Goal: Task Accomplishment & Management: Use online tool/utility

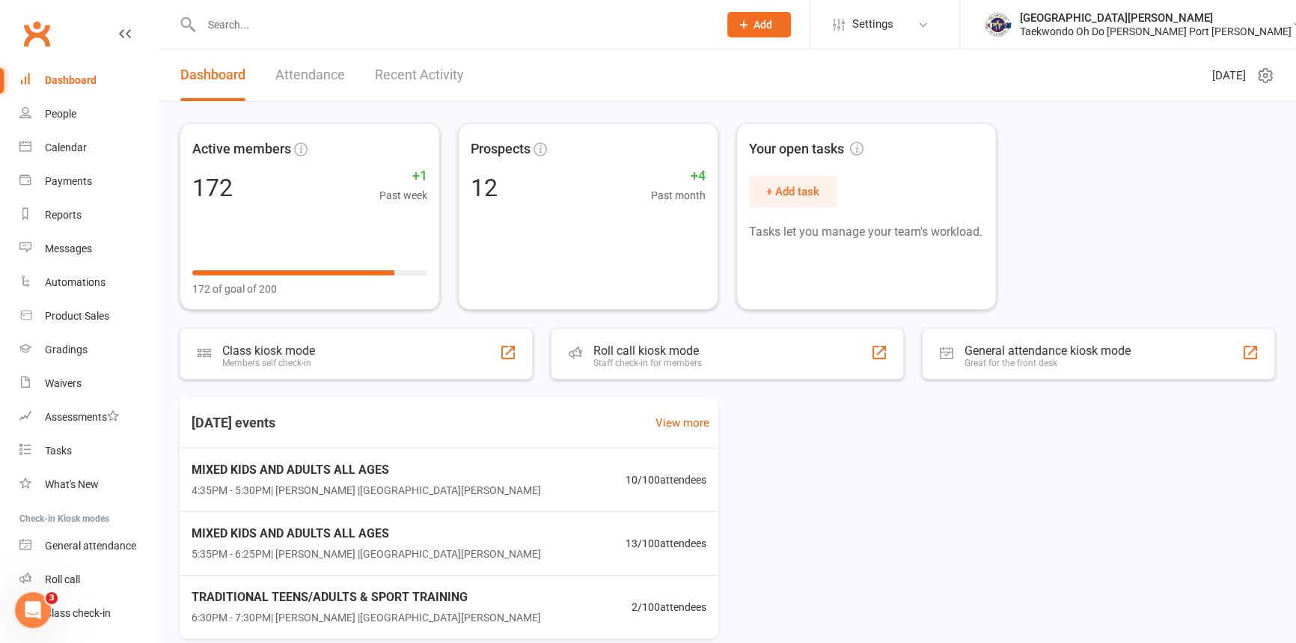
click at [230, 28] on input "text" at bounding box center [452, 24] width 511 height 21
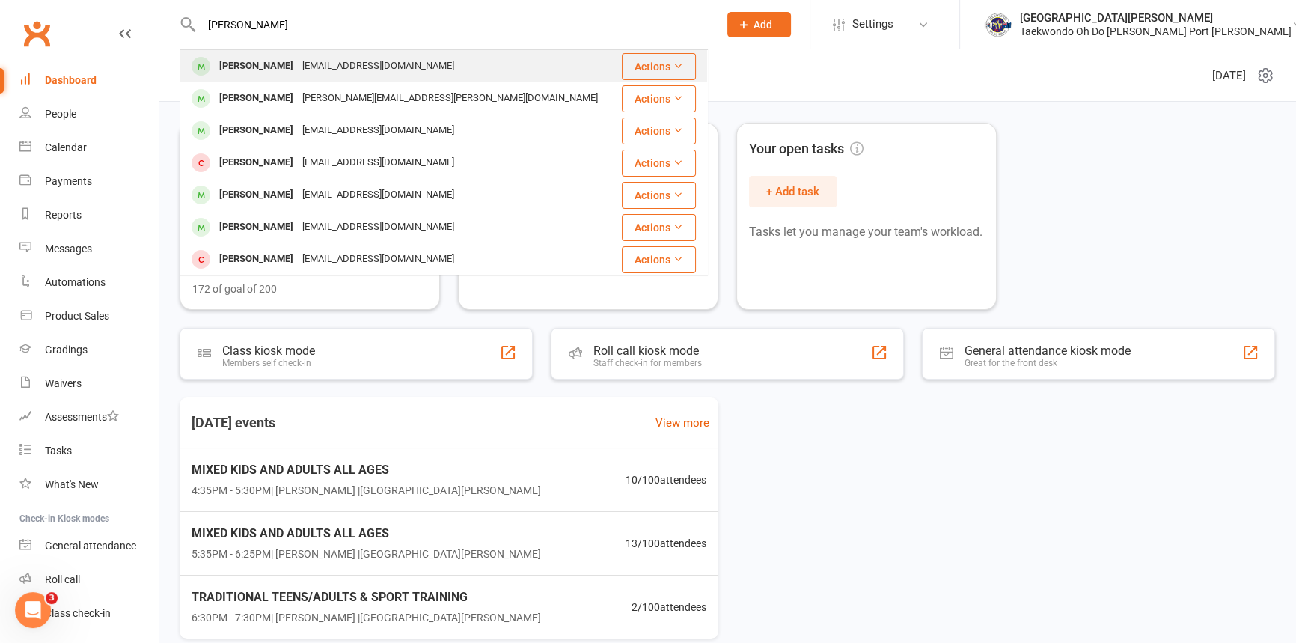
type input "donald"
click at [264, 55] on div "Donald Buttery" at bounding box center [256, 66] width 83 height 22
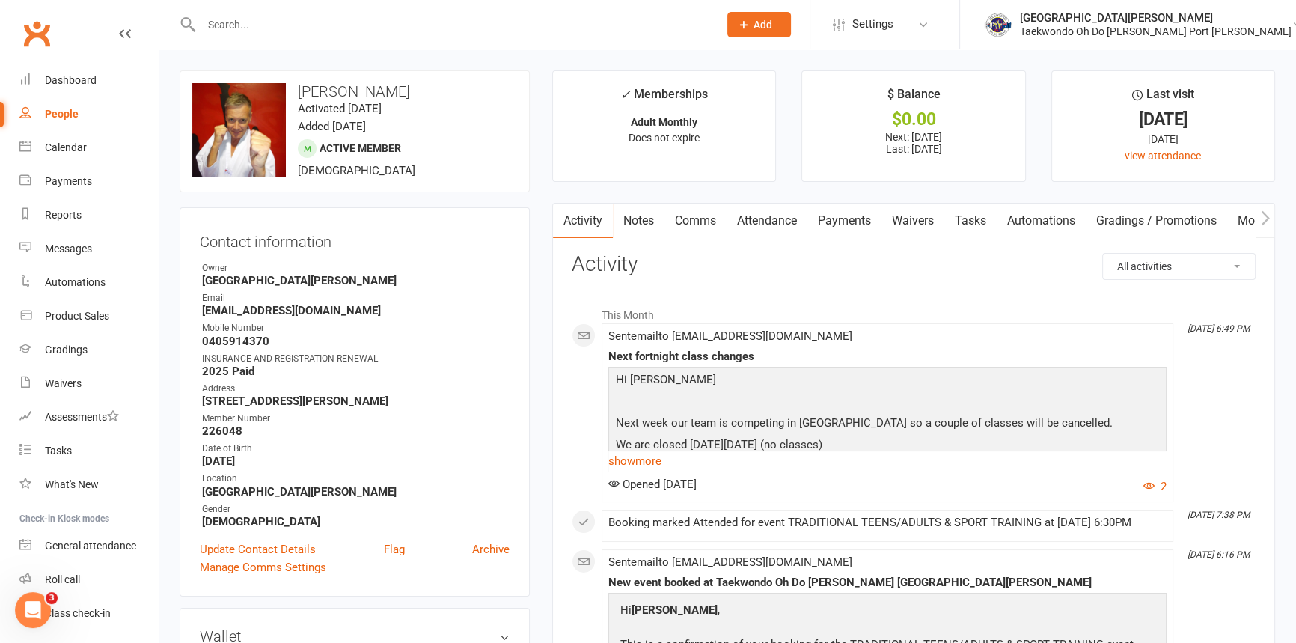
click at [851, 225] on link "Payments" at bounding box center [844, 220] width 74 height 34
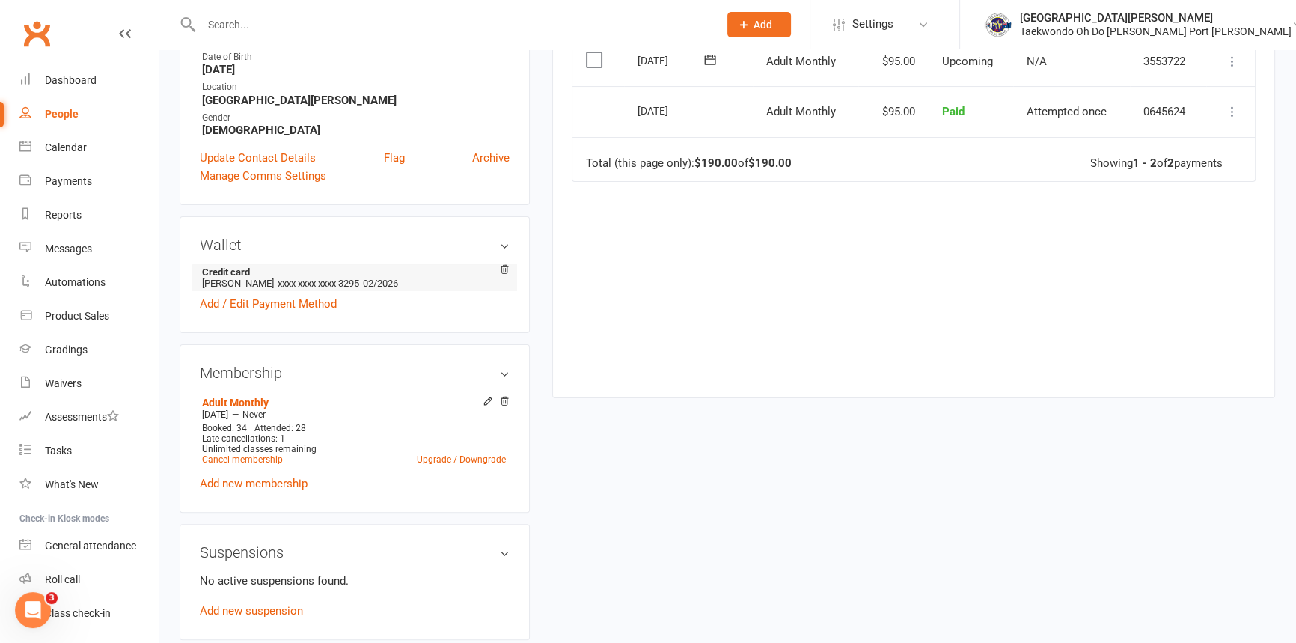
scroll to position [408, 0]
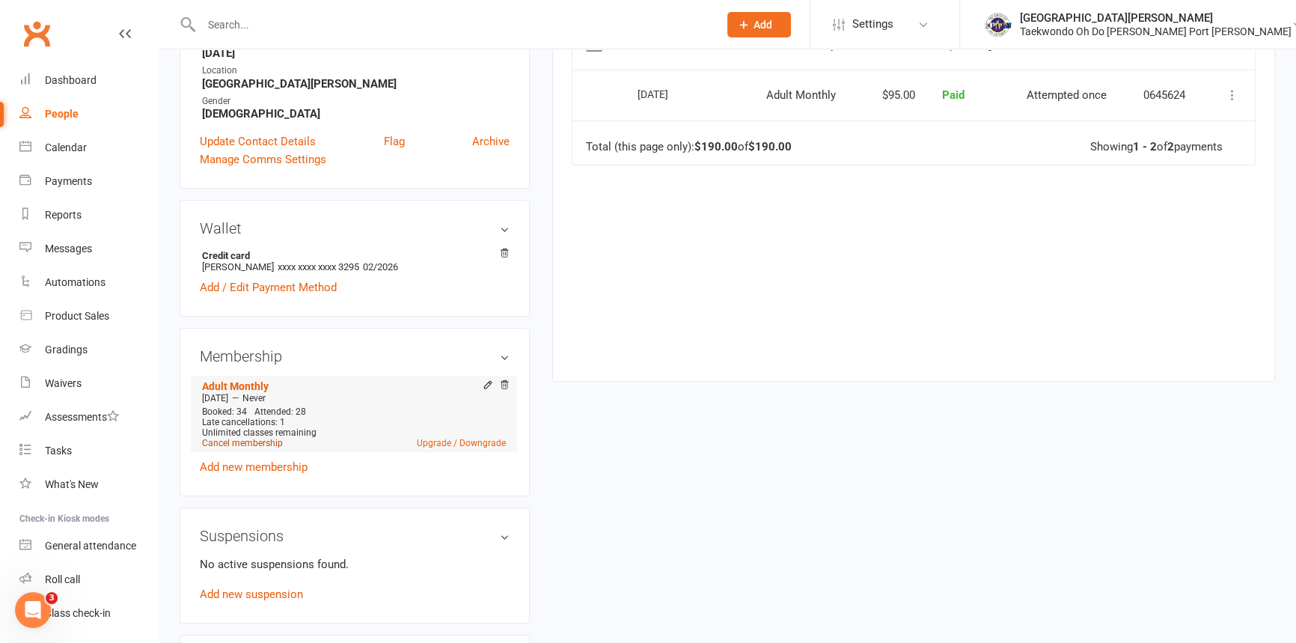
click at [239, 448] on link "Cancel membership" at bounding box center [242, 443] width 81 height 10
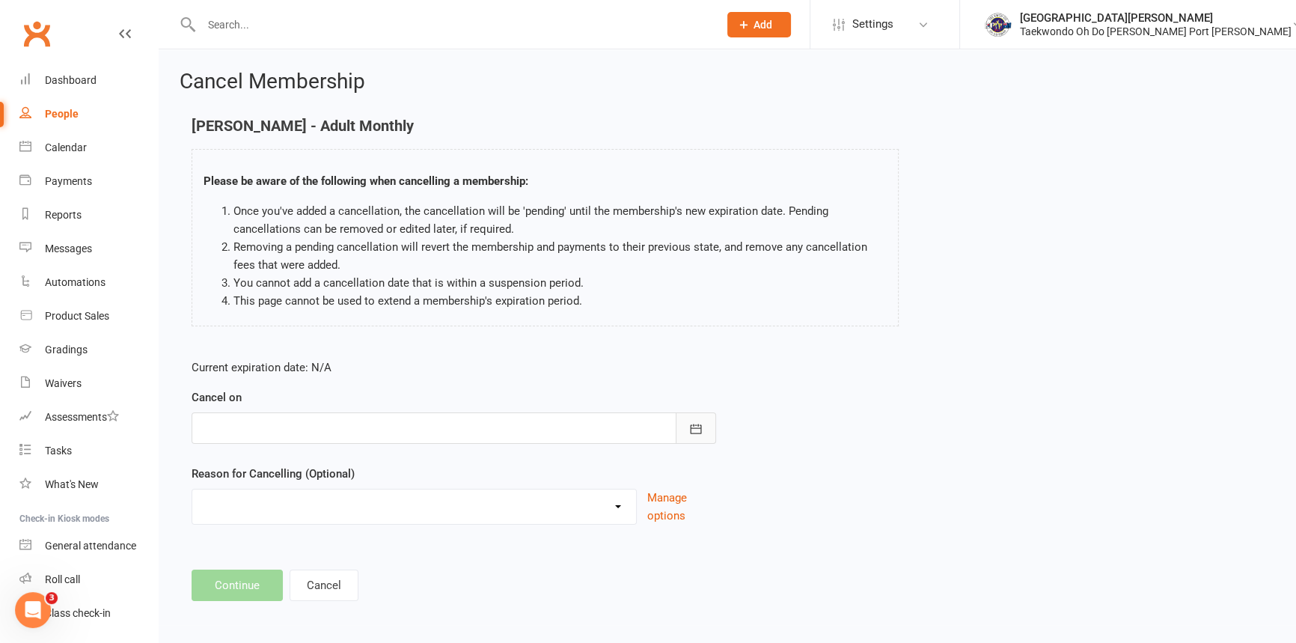
click at [697, 433] on icon "button" at bounding box center [695, 428] width 11 height 10
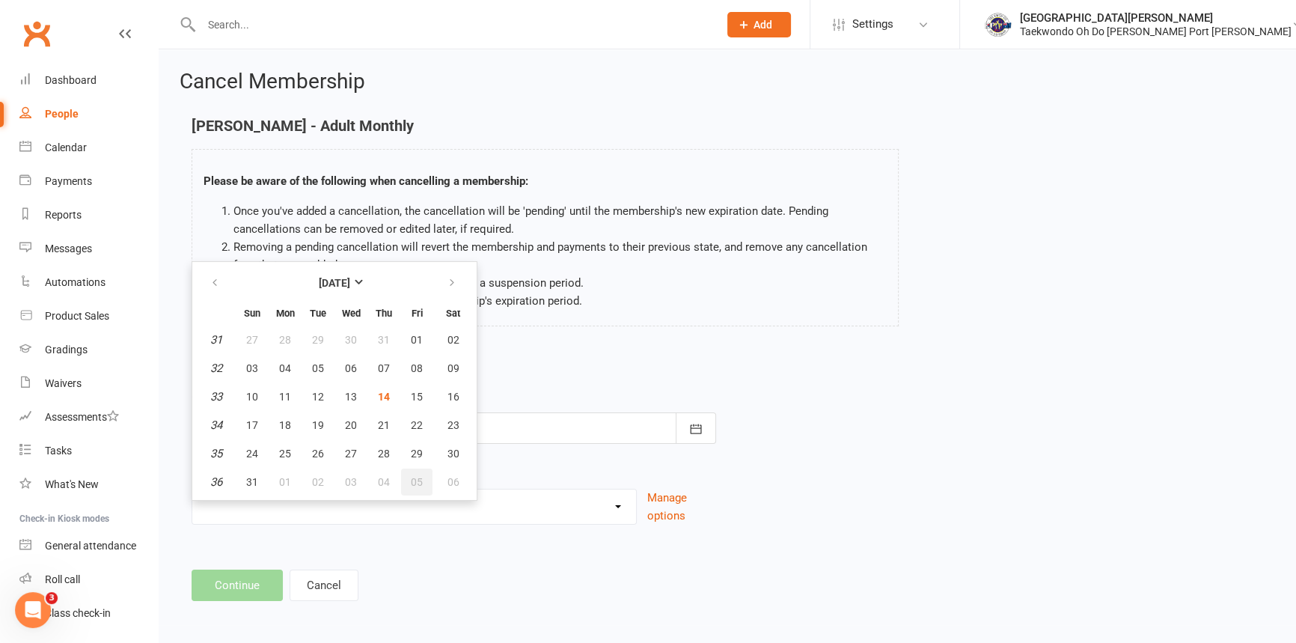
click at [418, 488] on span "05" at bounding box center [417, 482] width 12 height 12
type input "05 Sep 2025"
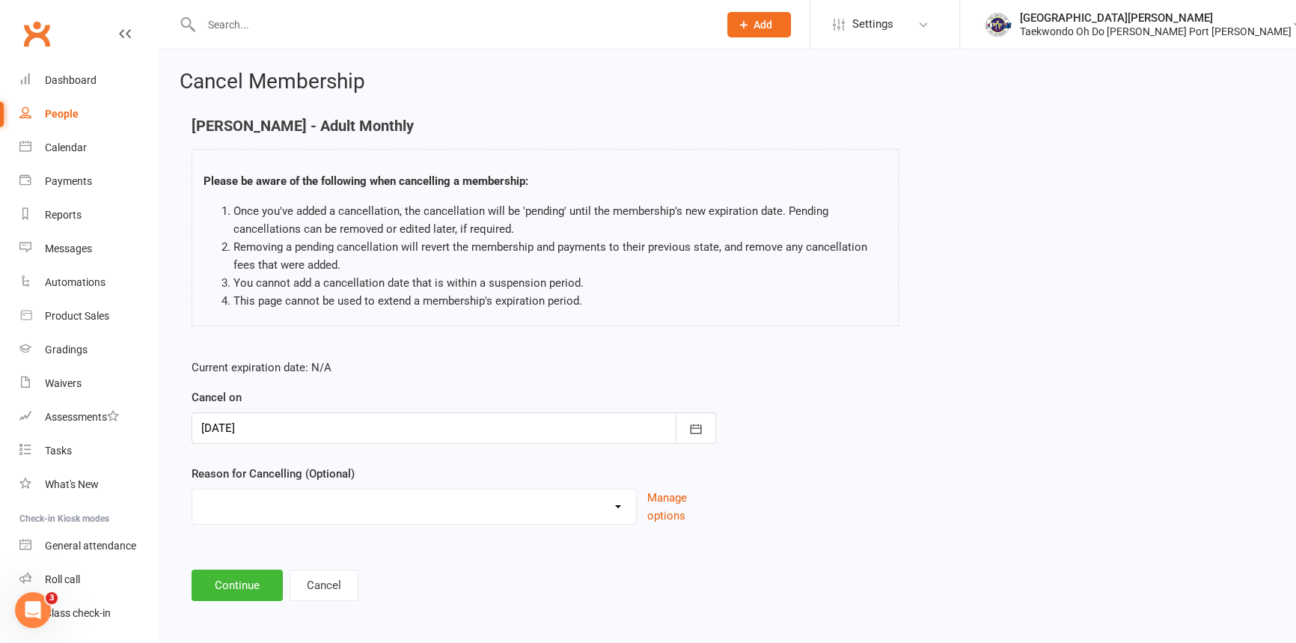
click at [360, 516] on select "Holiday Injury Other reason" at bounding box center [414, 504] width 444 height 30
click at [192, 501] on select "Holiday Injury Other reason" at bounding box center [414, 504] width 444 height 30
click at [301, 519] on select "Holiday Injury Other reason" at bounding box center [414, 504] width 444 height 30
select select "1"
click at [192, 501] on select "Holiday Injury Other reason" at bounding box center [414, 504] width 444 height 30
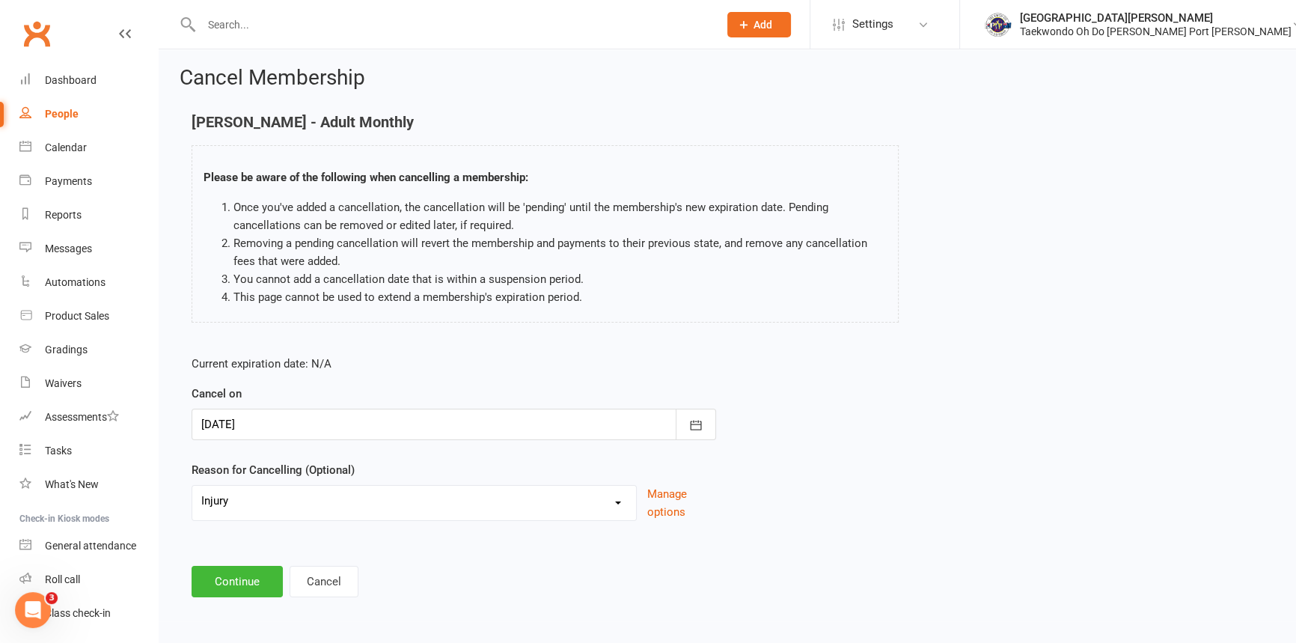
scroll to position [19, 0]
click at [242, 577] on button "Continue" at bounding box center [236, 580] width 91 height 31
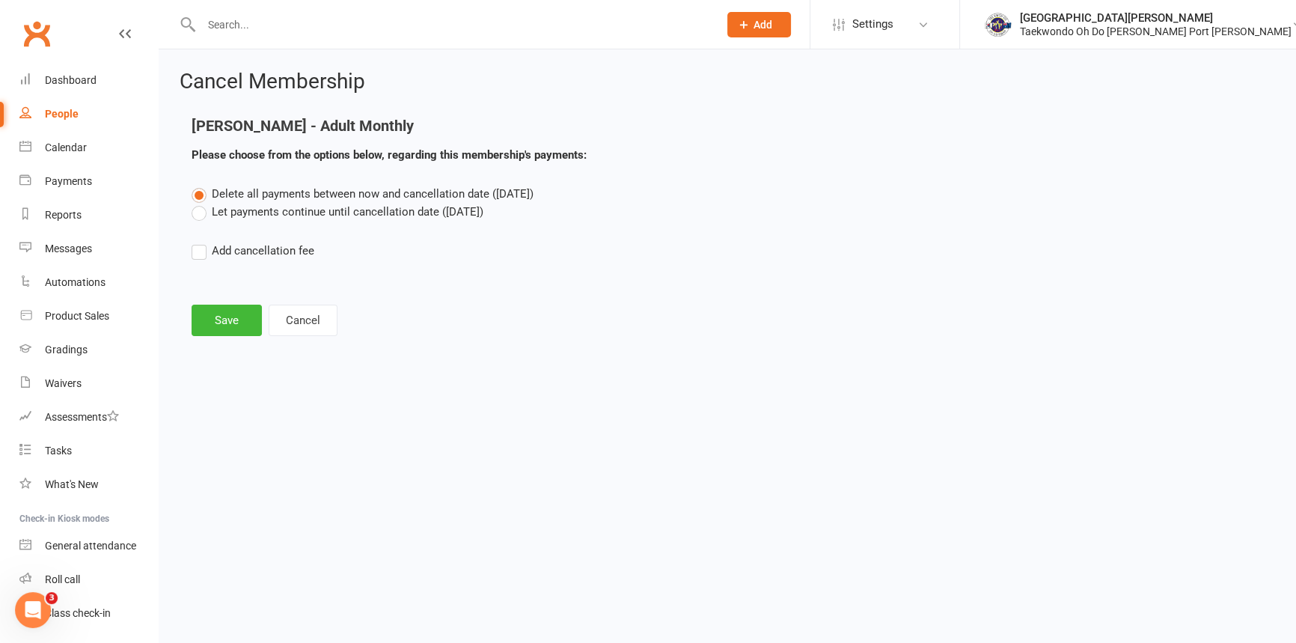
scroll to position [0, 0]
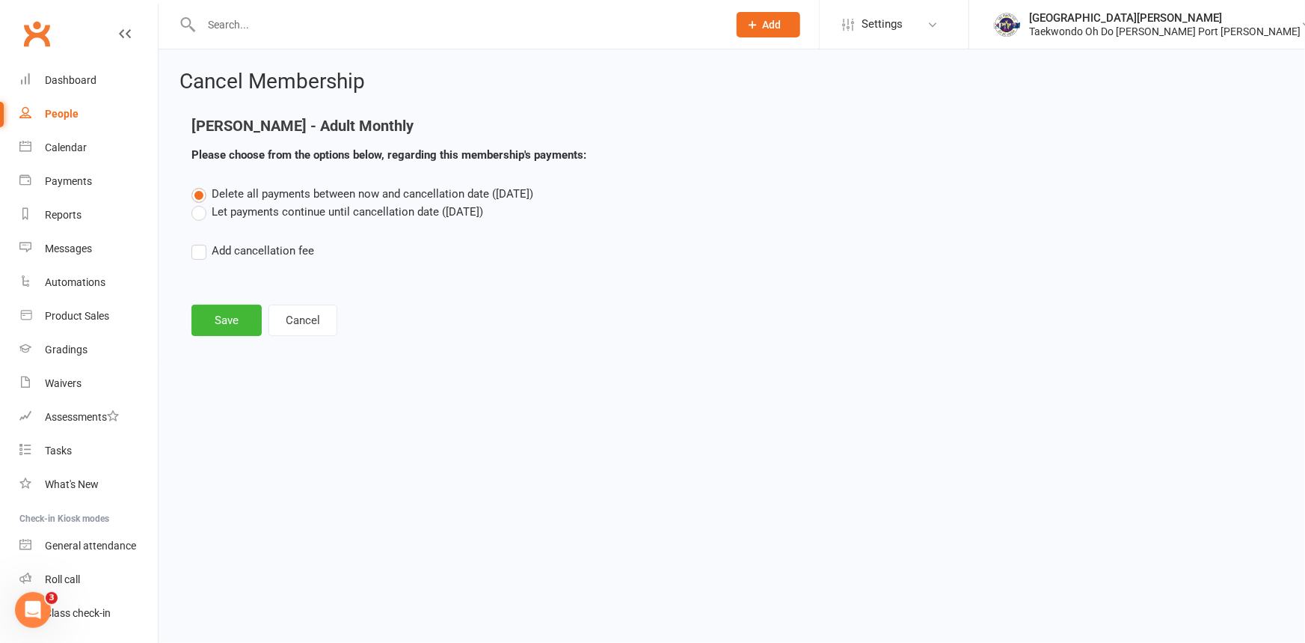
click at [202, 213] on label "Let payments continue until cancellation date (Sep 5, 2025)" at bounding box center [337, 212] width 292 height 18
click at [201, 203] on input "Let payments continue until cancellation date (Sep 5, 2025)" at bounding box center [196, 203] width 10 height 0
click at [216, 322] on button "Save" at bounding box center [226, 319] width 70 height 31
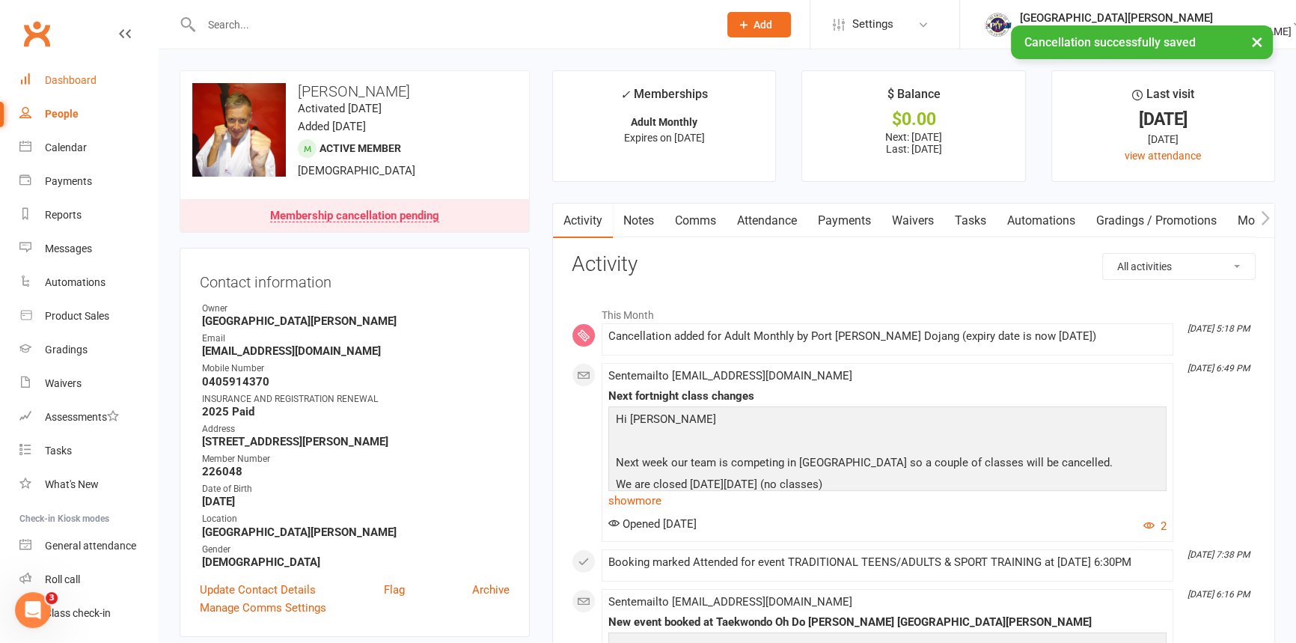
click at [85, 75] on div "Dashboard" at bounding box center [71, 80] width 52 height 12
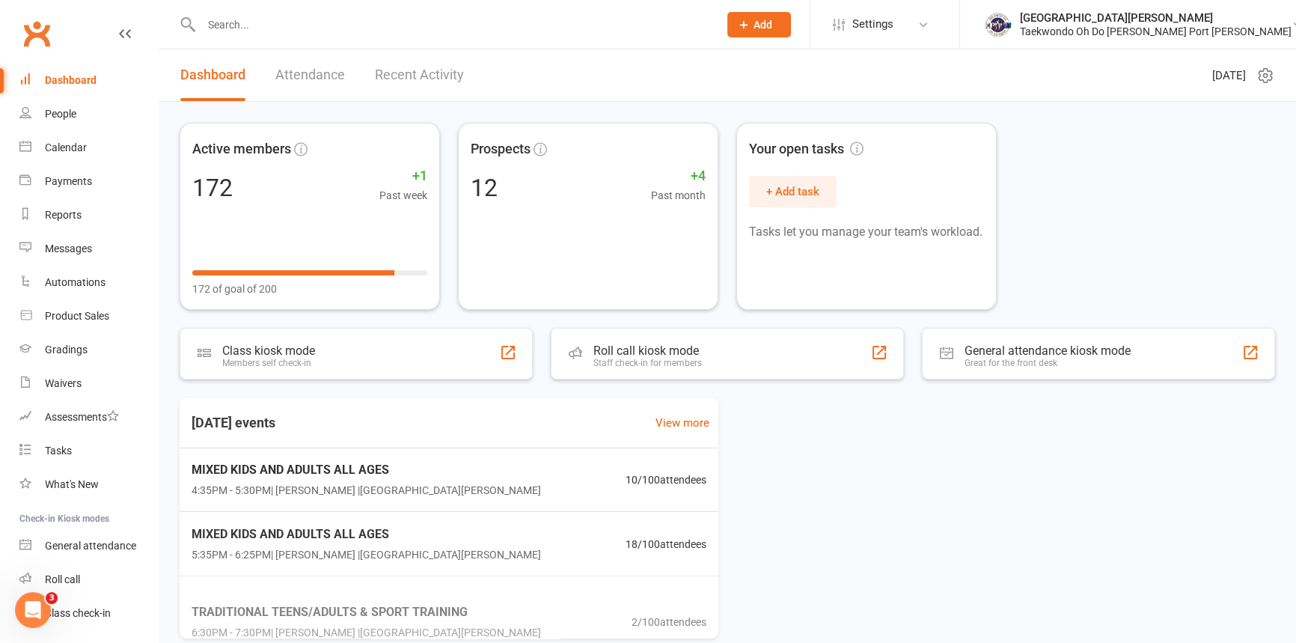
click at [227, 23] on input "text" at bounding box center [452, 24] width 511 height 21
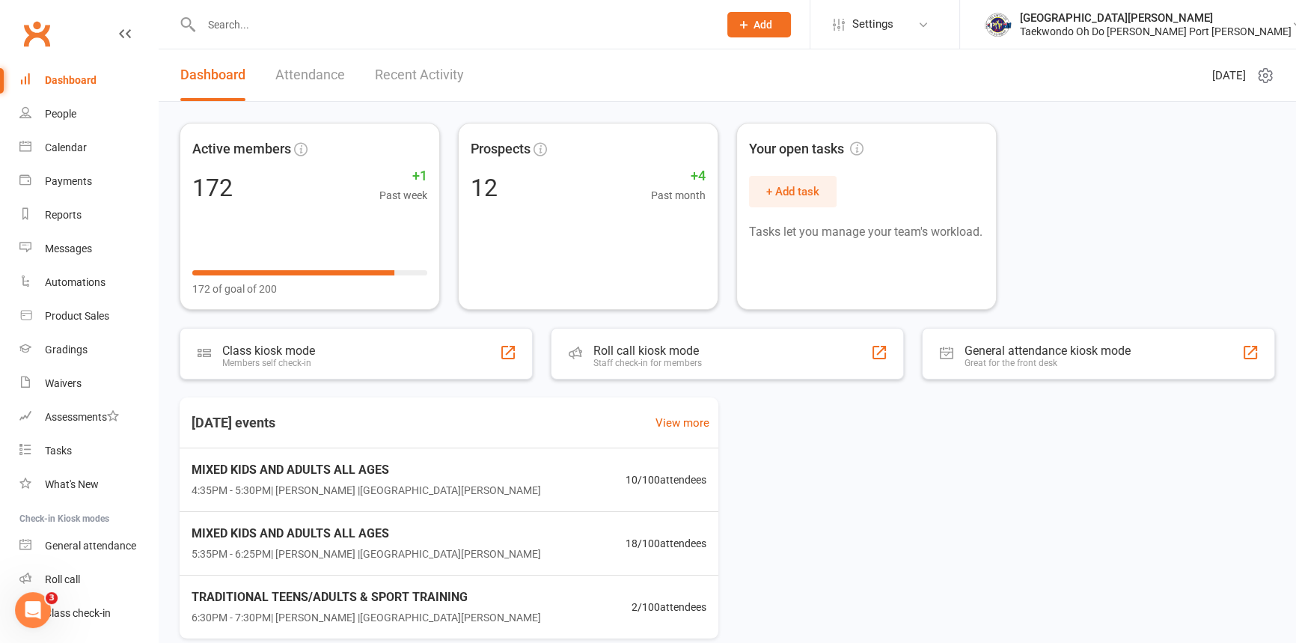
click at [74, 75] on div "Dashboard" at bounding box center [71, 80] width 52 height 12
click at [19, 64] on link "Dashboard" at bounding box center [88, 81] width 138 height 34
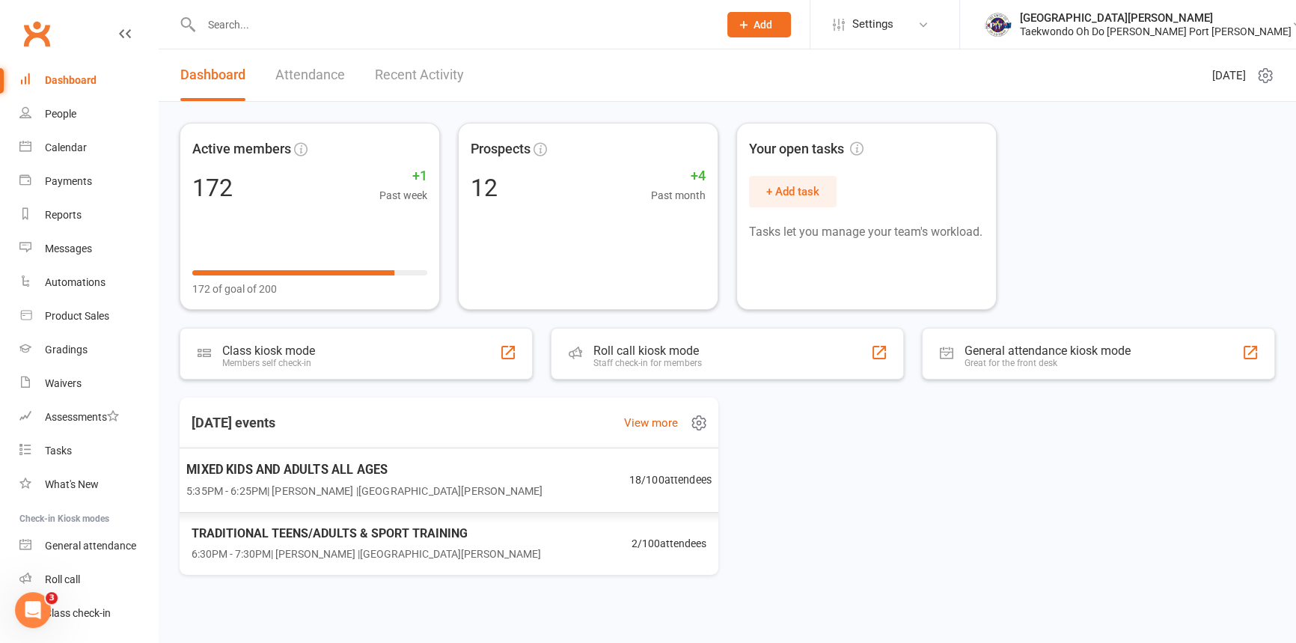
click at [331, 487] on span "5:35PM - 6:25PM | Anita Tippet | Port Kennedy Dojang" at bounding box center [364, 490] width 356 height 17
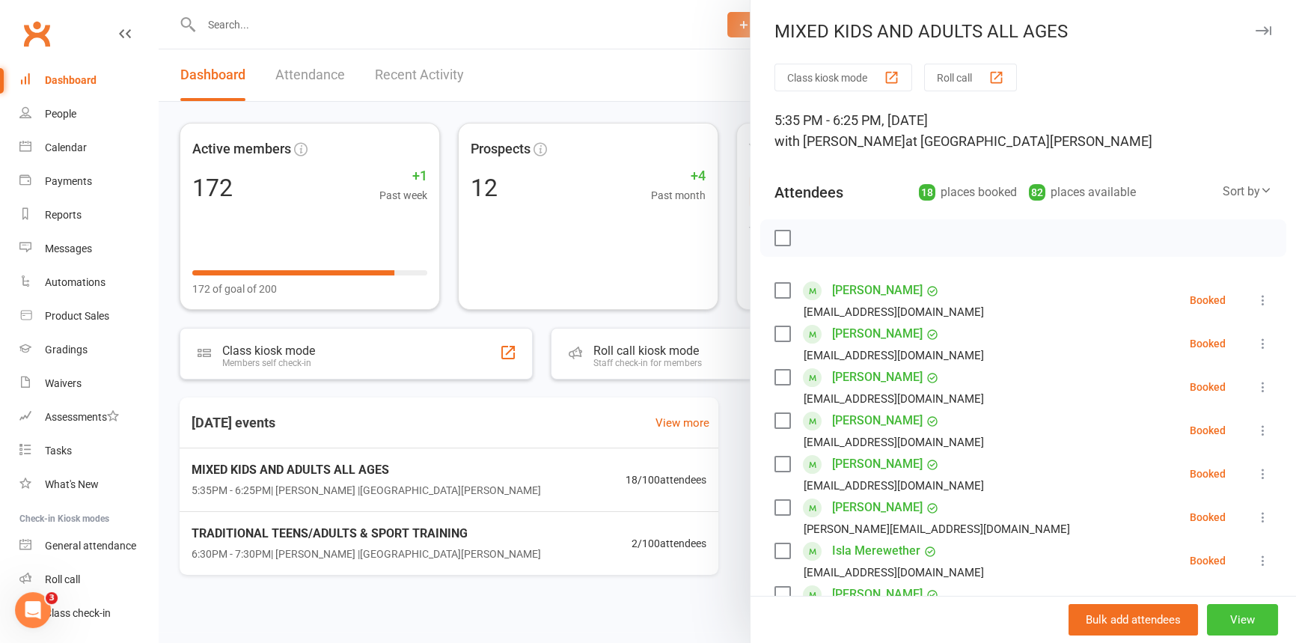
click at [1234, 616] on button "View" at bounding box center [1242, 619] width 71 height 31
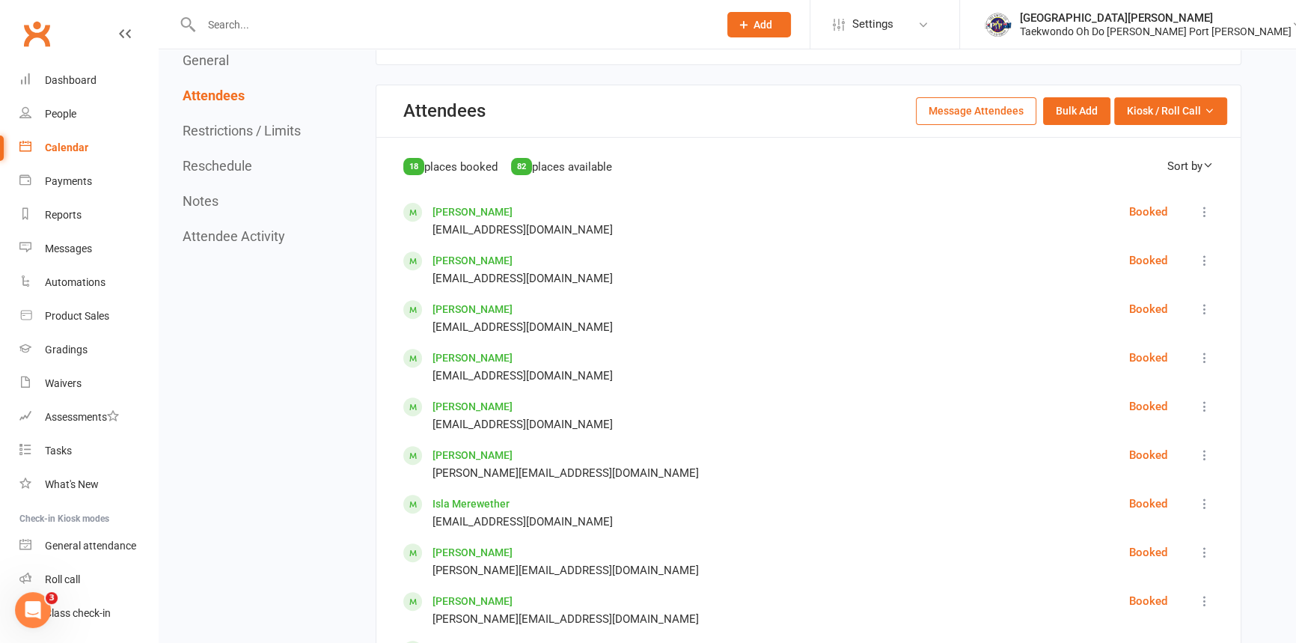
scroll to position [680, 0]
click at [1180, 100] on button "Kiosk / Roll Call" at bounding box center [1170, 109] width 113 height 27
click at [1167, 138] on link "Enter Kiosk Mode" at bounding box center [1152, 144] width 148 height 30
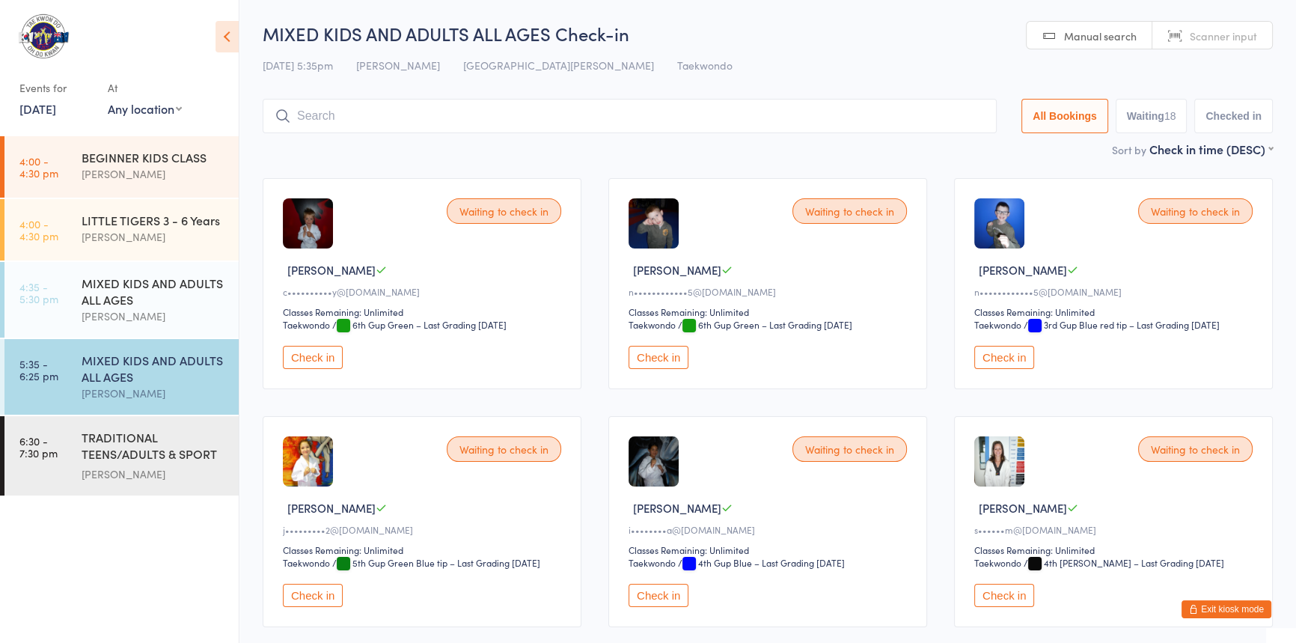
click at [653, 369] on button "Check in" at bounding box center [658, 357] width 60 height 23
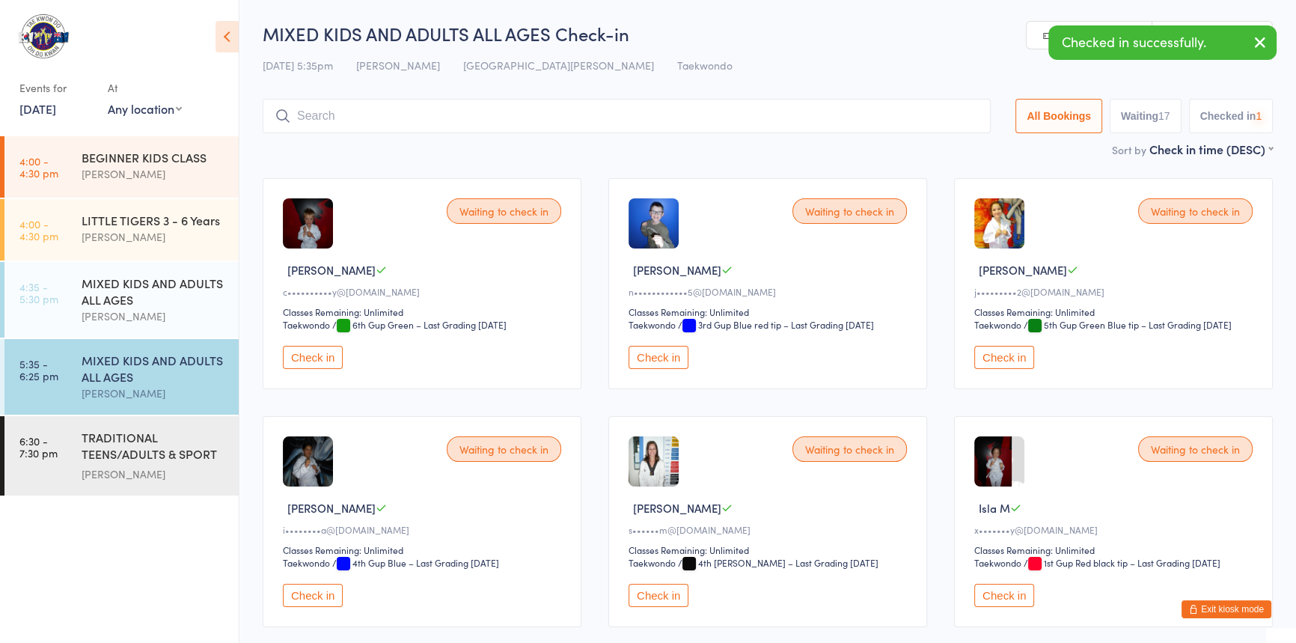
click at [657, 369] on button "Check in" at bounding box center [658, 357] width 60 height 23
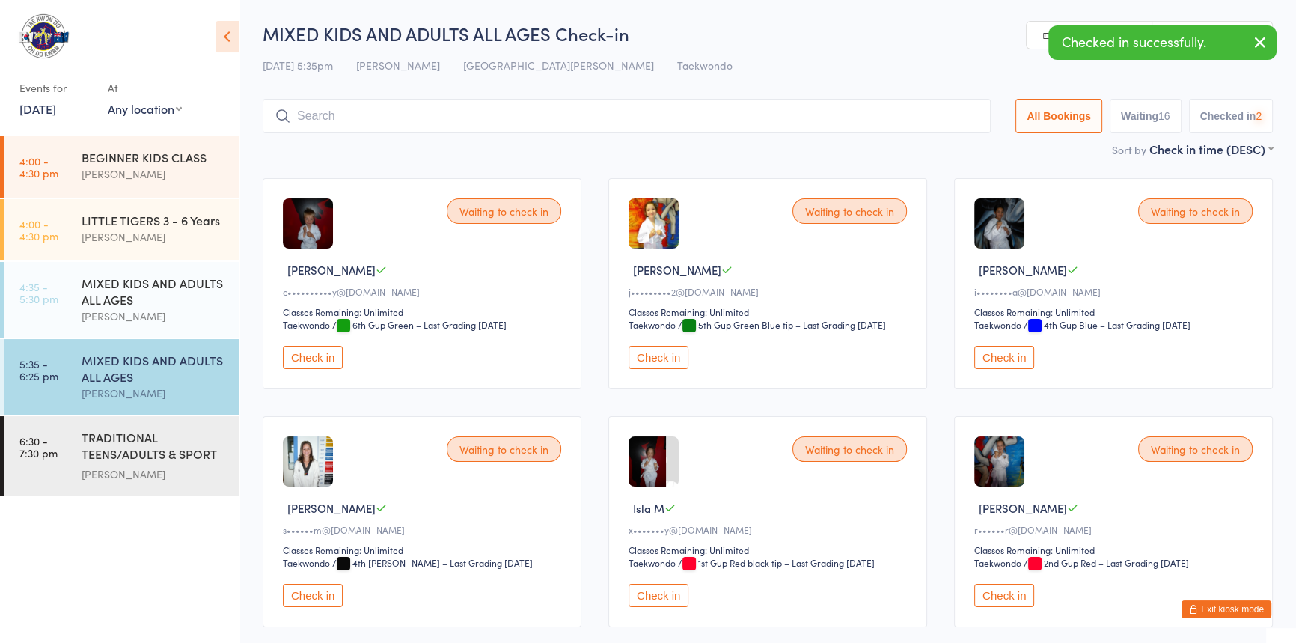
click at [659, 369] on button "Check in" at bounding box center [658, 357] width 60 height 23
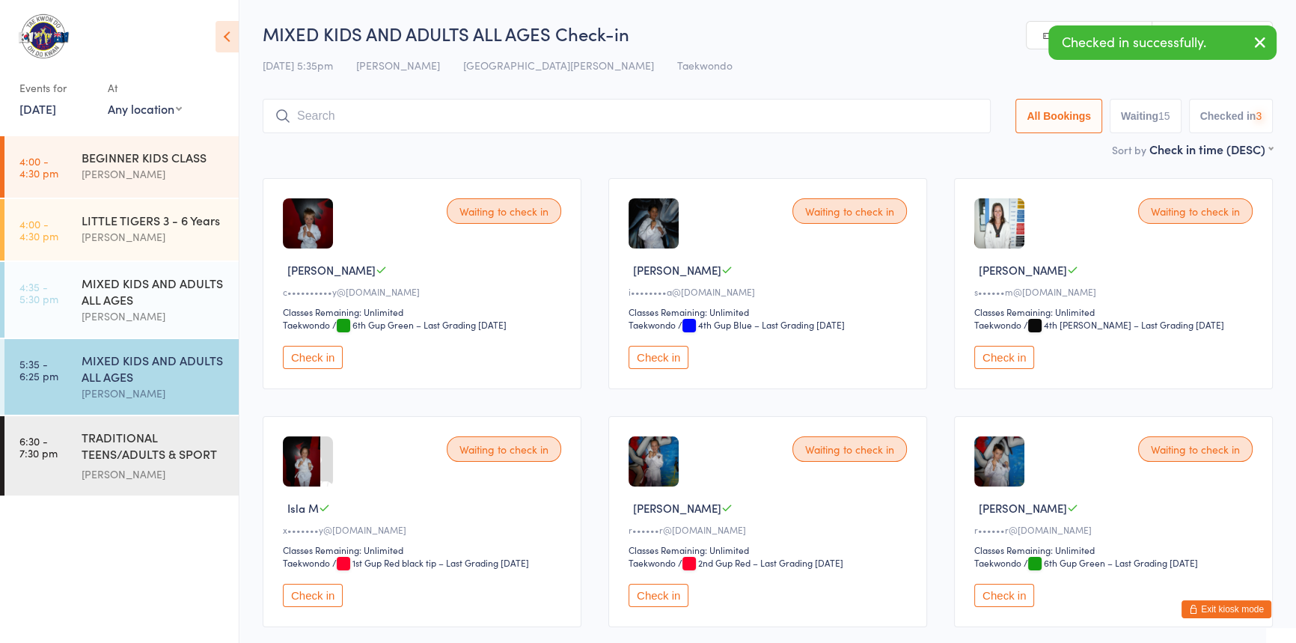
click at [659, 369] on button "Check in" at bounding box center [658, 357] width 60 height 23
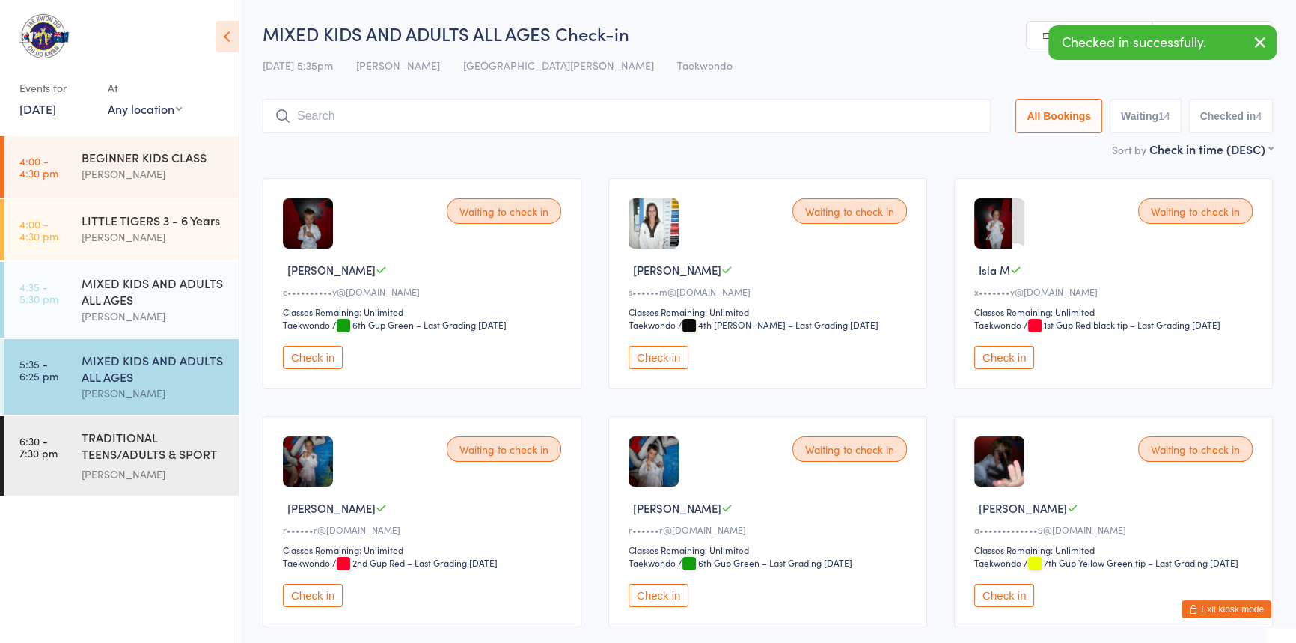
click at [1005, 369] on button "Check in" at bounding box center [1004, 357] width 60 height 23
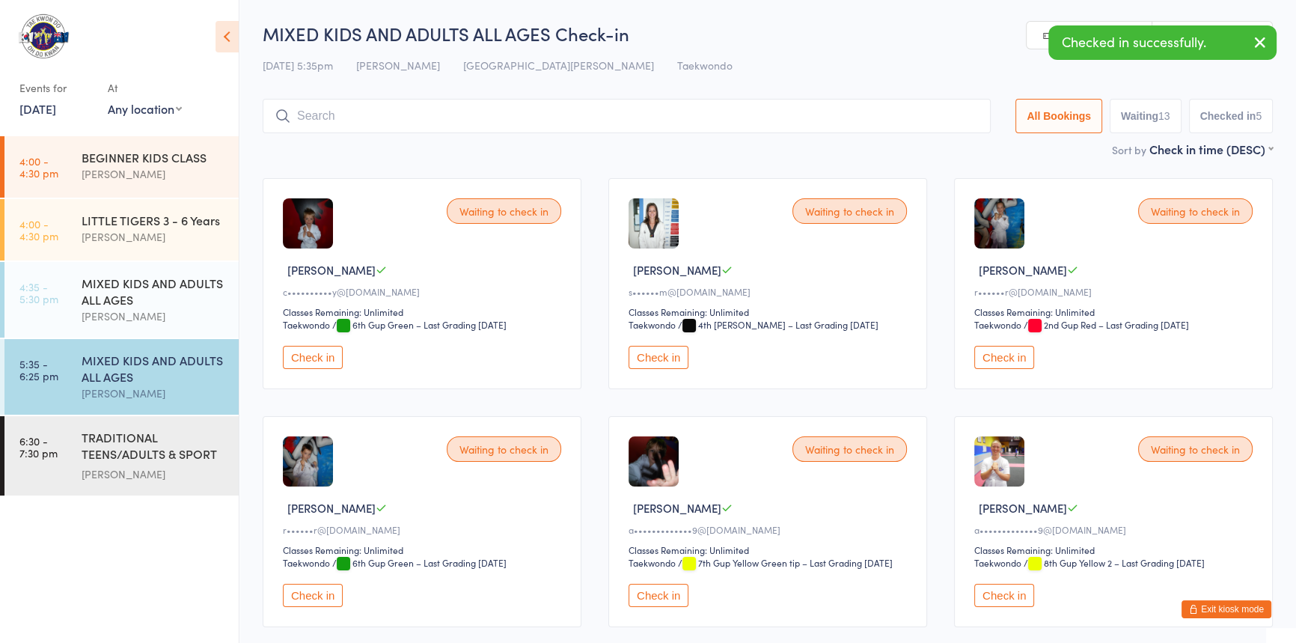
click at [1005, 369] on button "Check in" at bounding box center [1004, 357] width 60 height 23
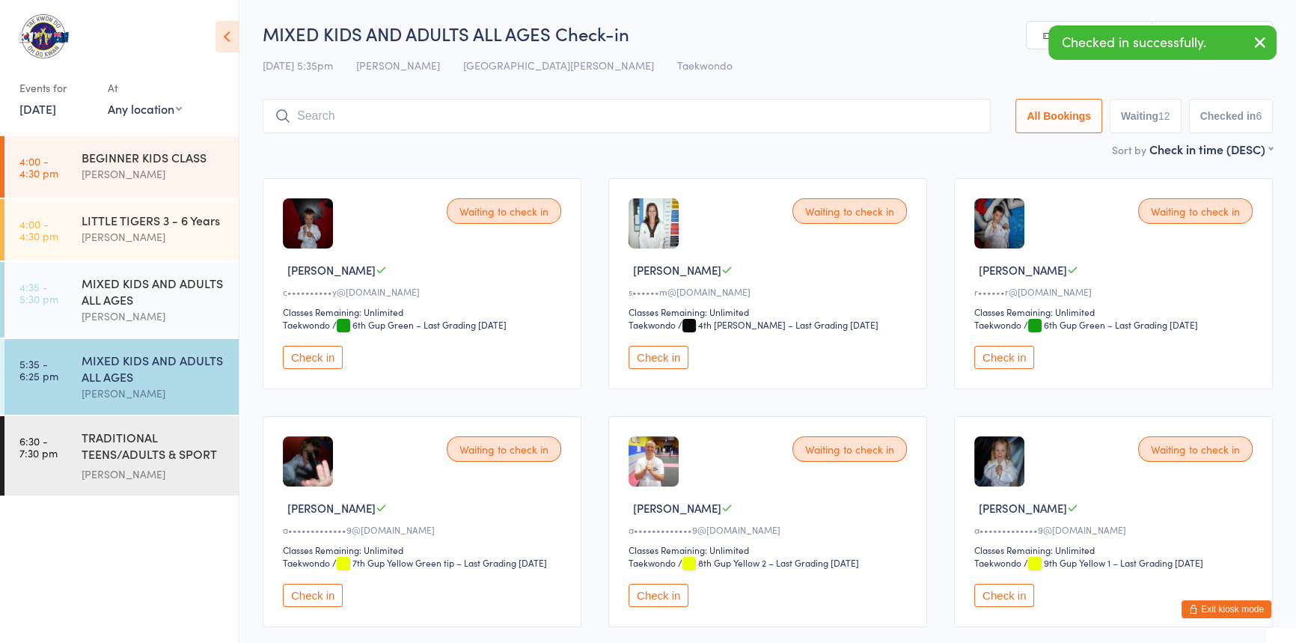
click at [1005, 369] on button "Check in" at bounding box center [1004, 357] width 60 height 23
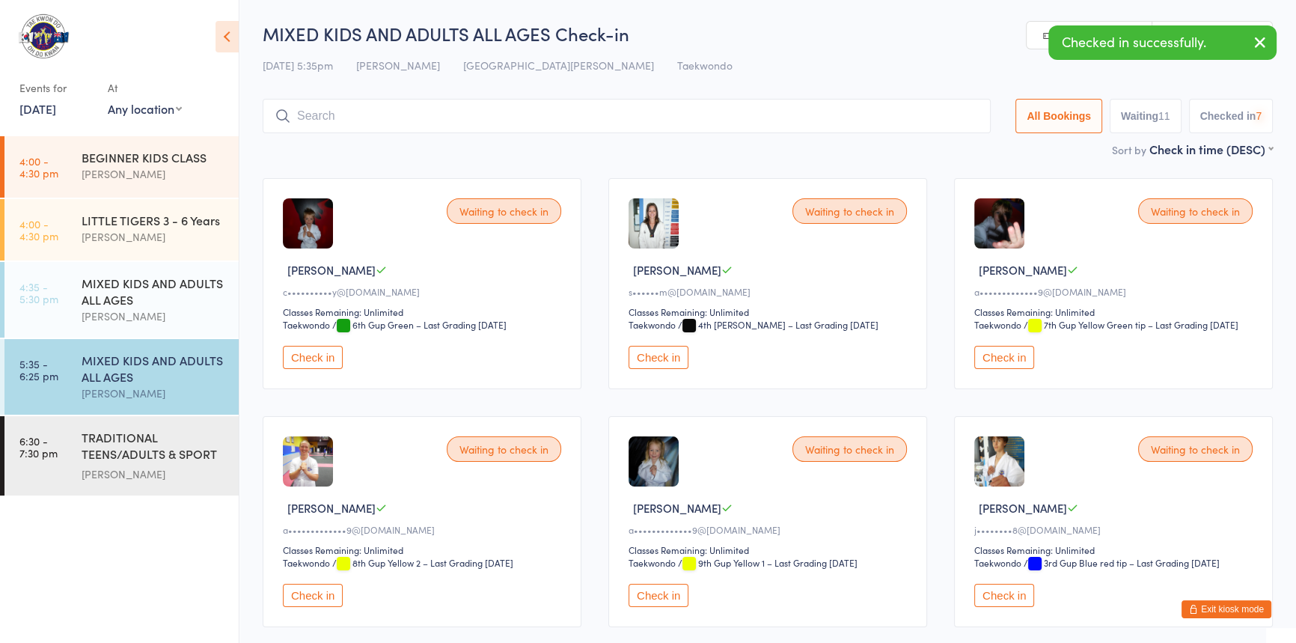
click at [1006, 369] on button "Check in" at bounding box center [1004, 357] width 60 height 23
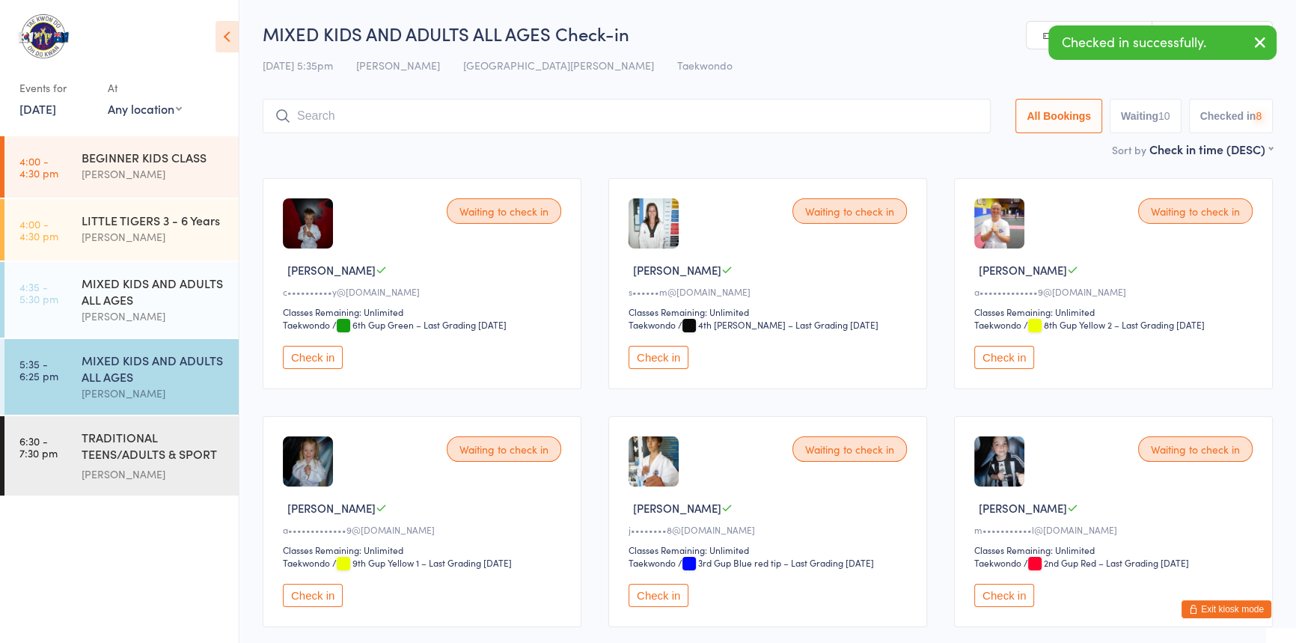
click at [1005, 369] on button "Check in" at bounding box center [1004, 357] width 60 height 23
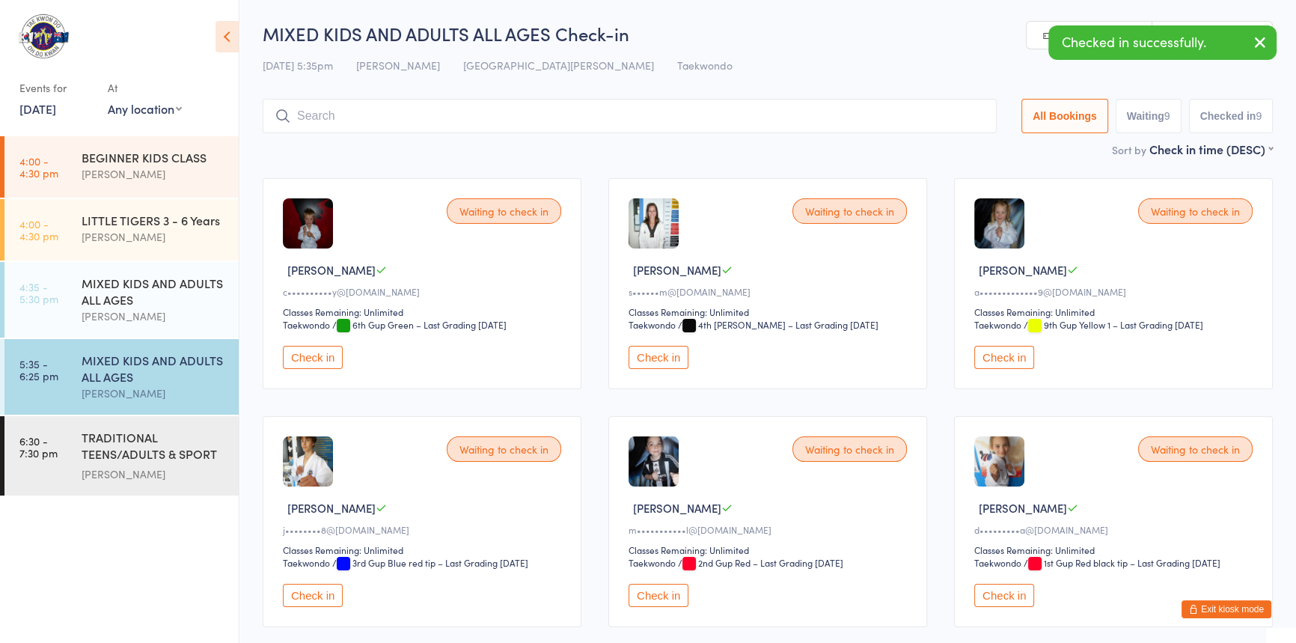
click at [1005, 369] on button "Check in" at bounding box center [1004, 357] width 60 height 23
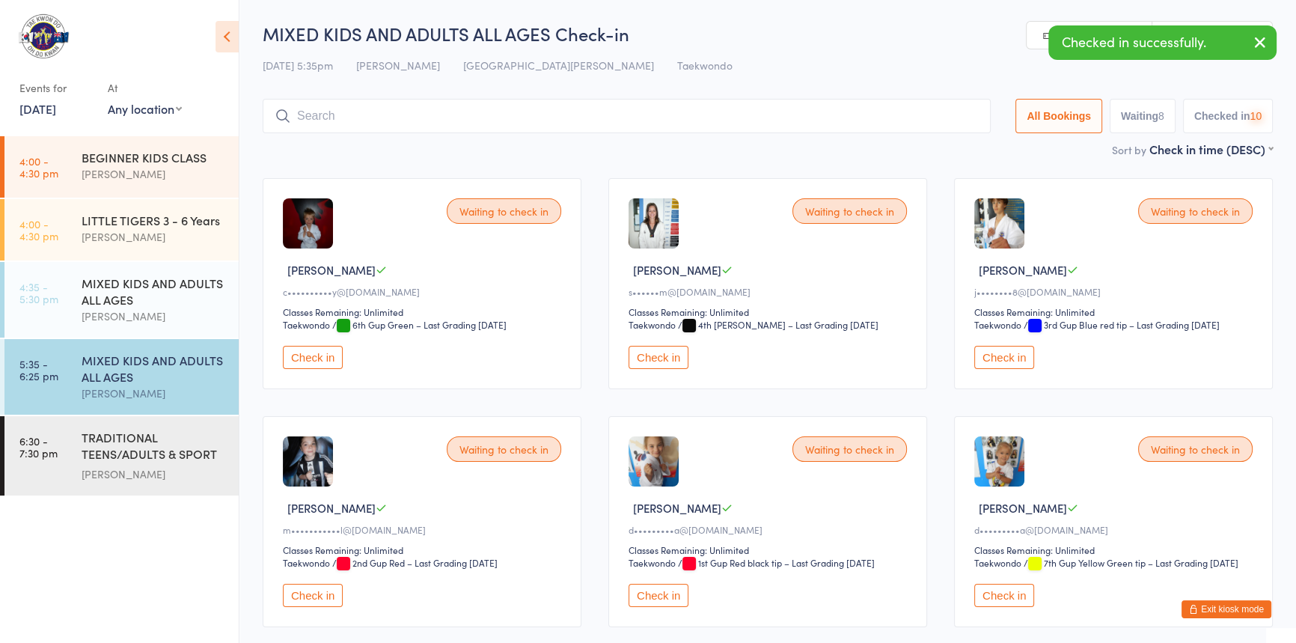
click at [1003, 369] on button "Check in" at bounding box center [1004, 357] width 60 height 23
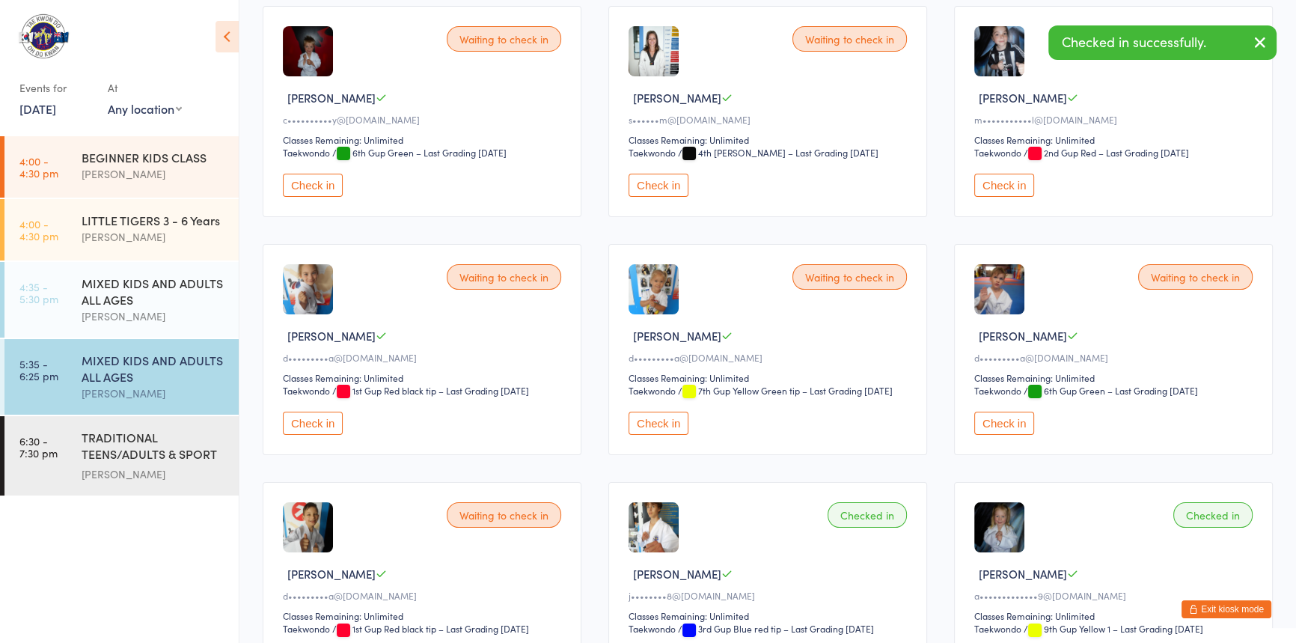
scroll to position [203, 0]
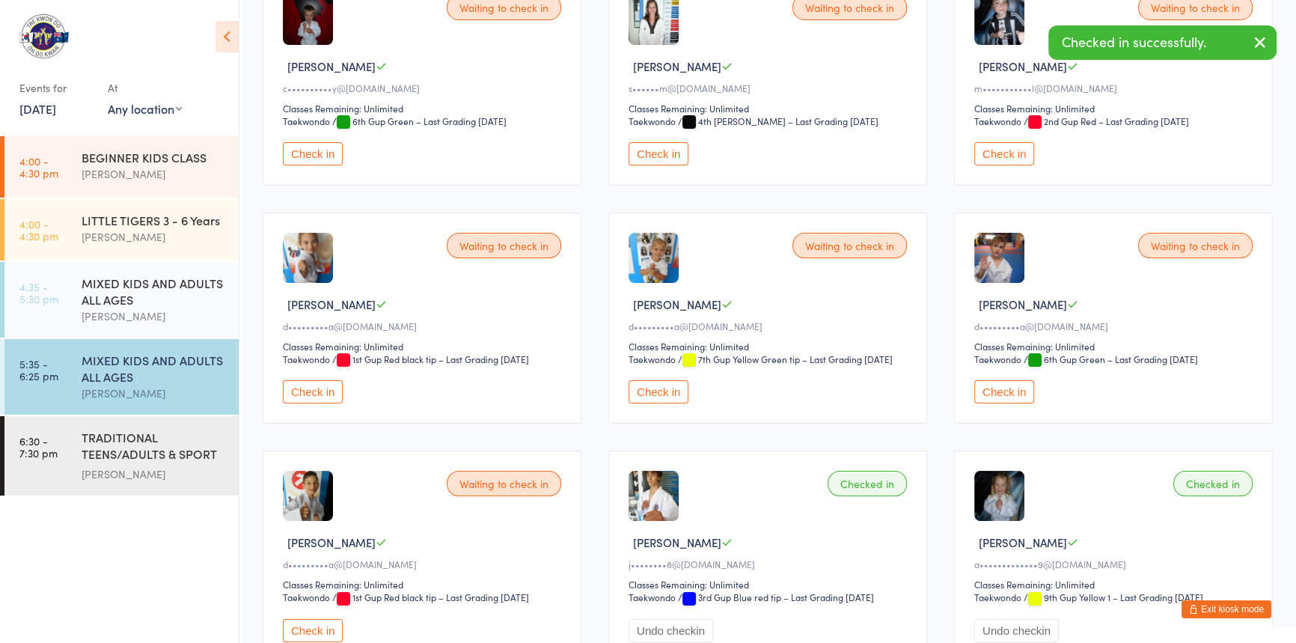
click at [313, 403] on button "Check in" at bounding box center [313, 391] width 60 height 23
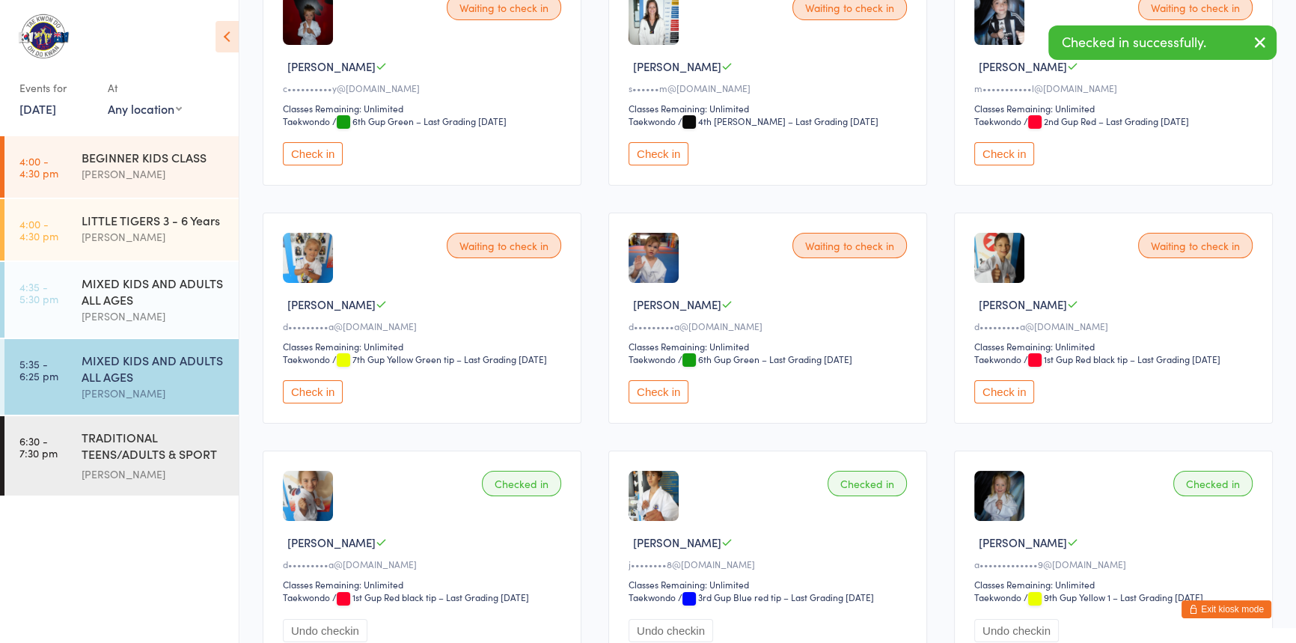
click at [314, 403] on button "Check in" at bounding box center [313, 391] width 60 height 23
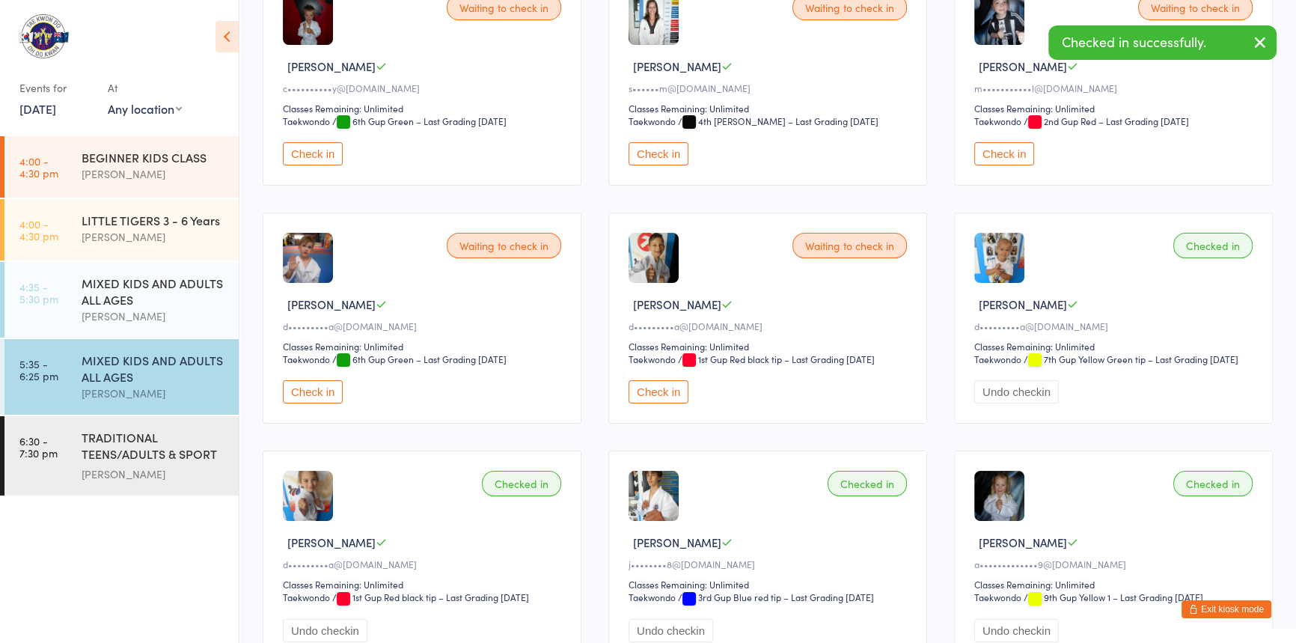
click at [315, 403] on button "Check in" at bounding box center [313, 391] width 60 height 23
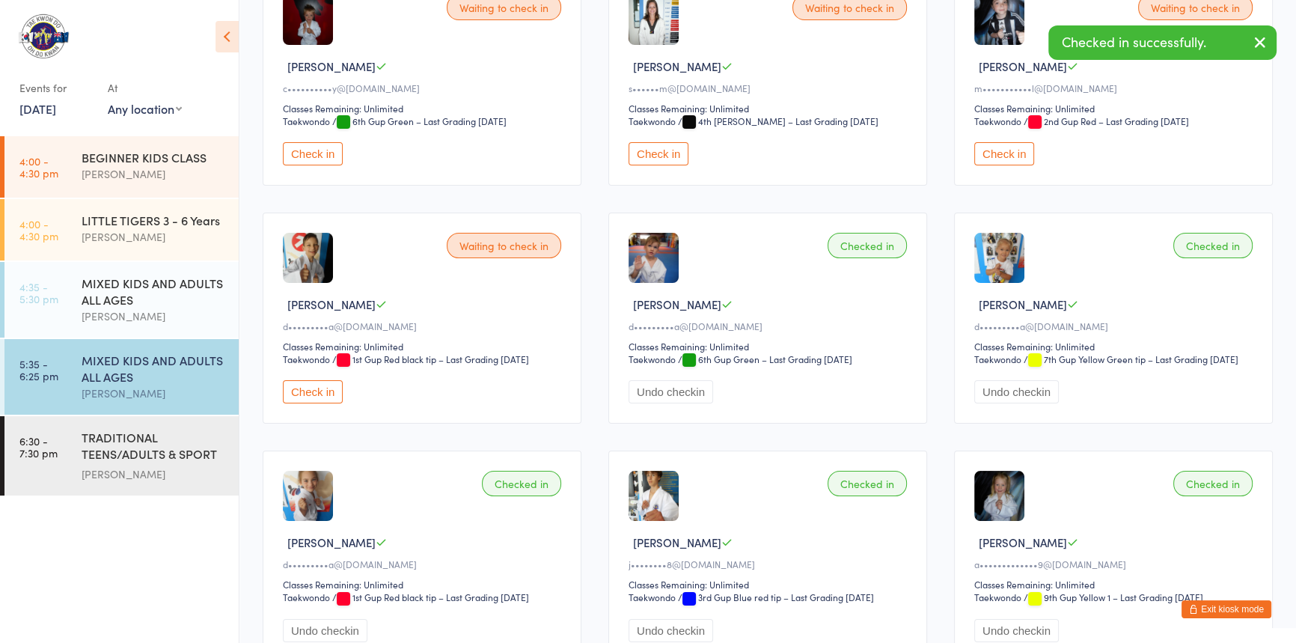
click at [316, 403] on button "Check in" at bounding box center [313, 391] width 60 height 23
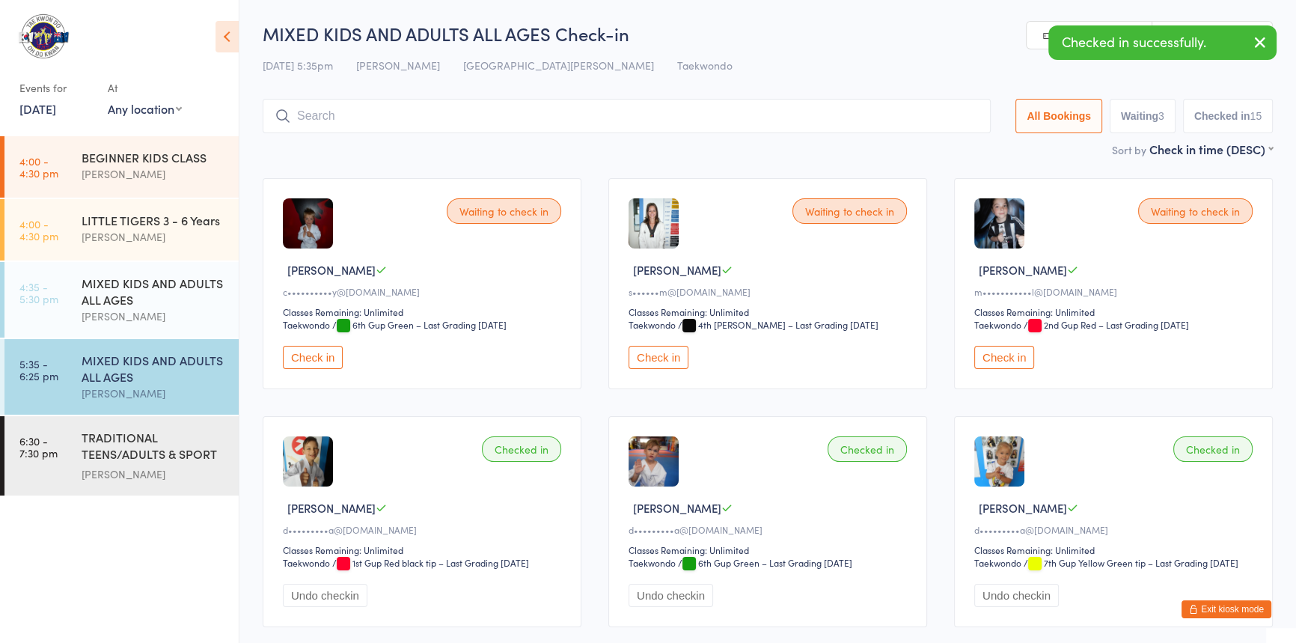
click at [340, 120] on input "search" at bounding box center [627, 116] width 728 height 34
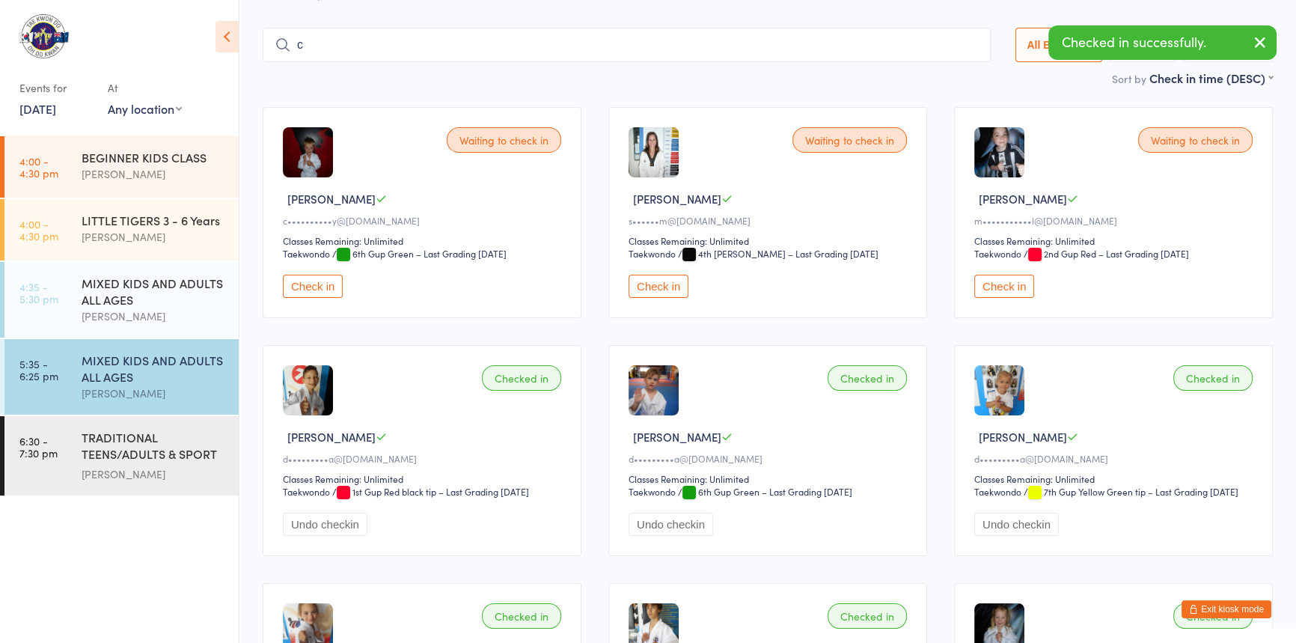
scroll to position [77, 0]
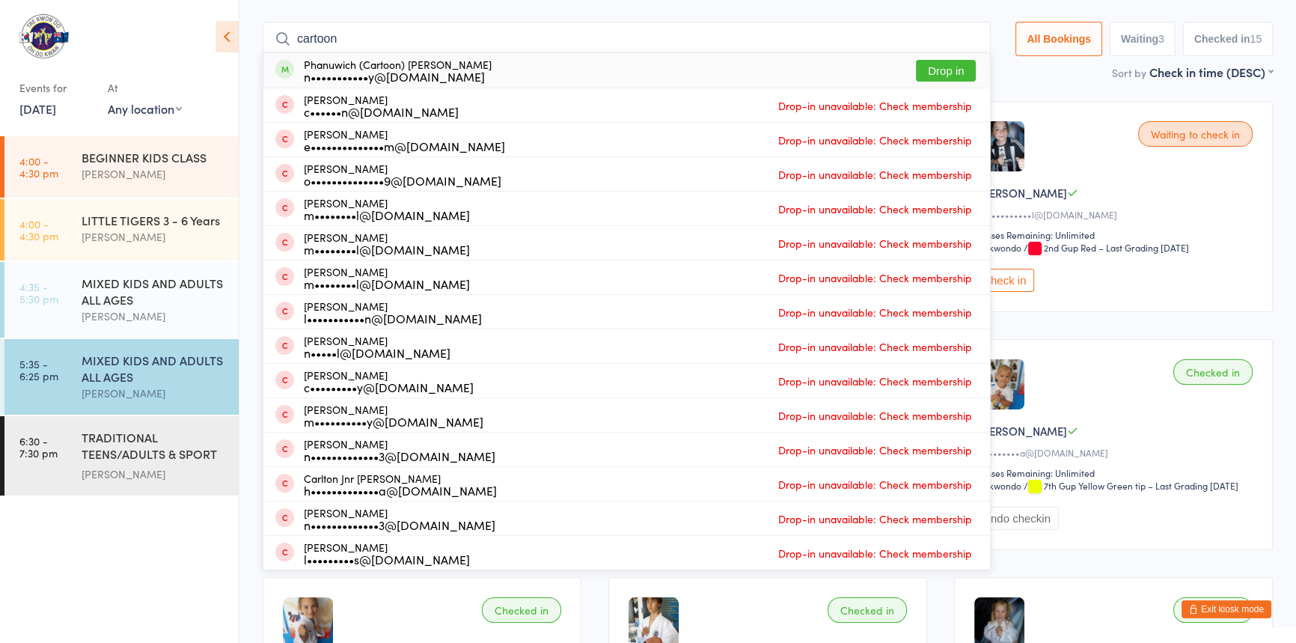
type input "cartoon"
click at [916, 64] on button "Drop in" at bounding box center [946, 71] width 60 height 22
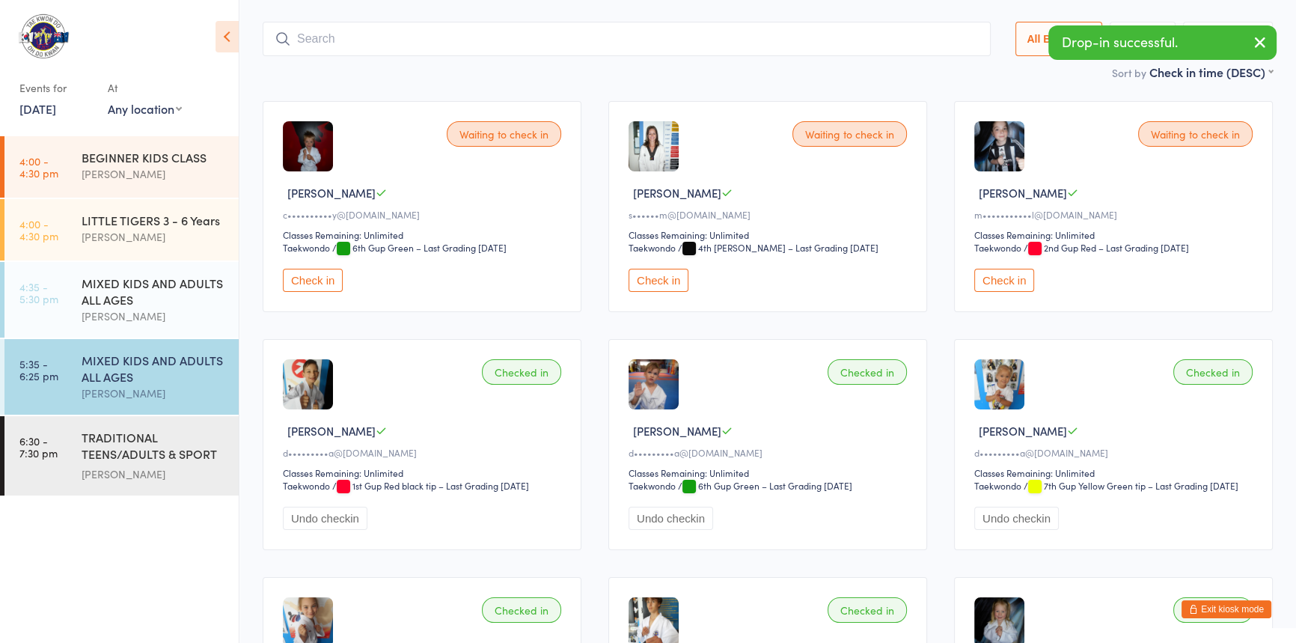
click at [340, 40] on input "search" at bounding box center [627, 39] width 728 height 34
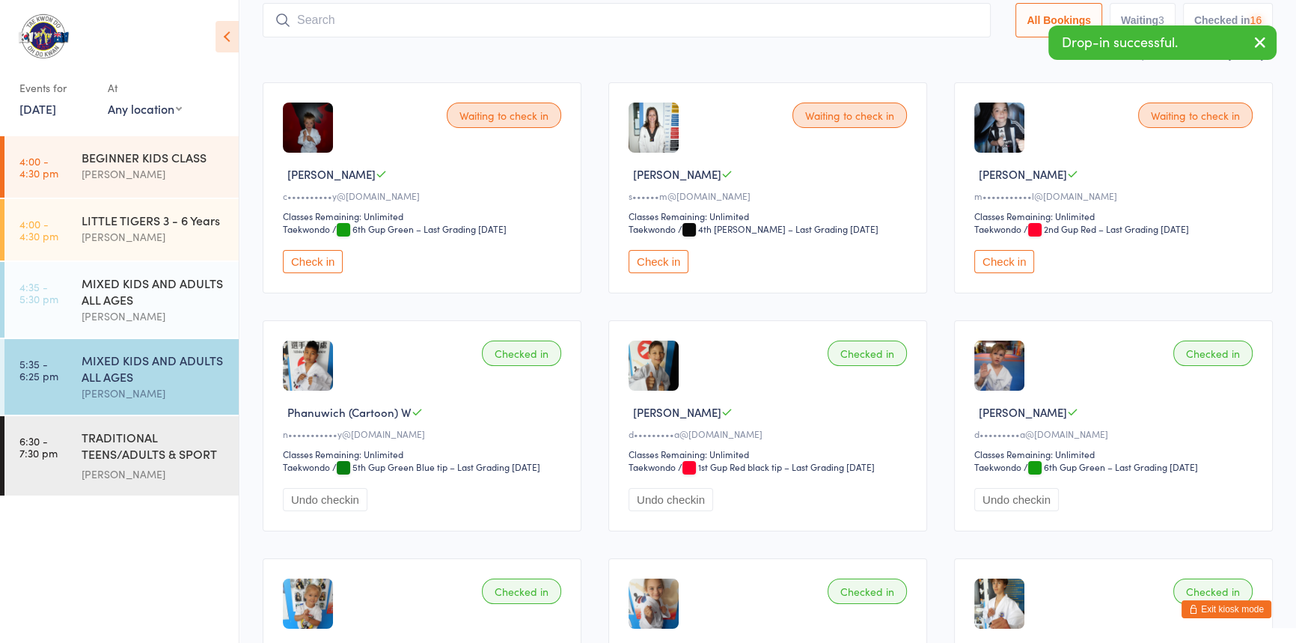
scroll to position [99, 0]
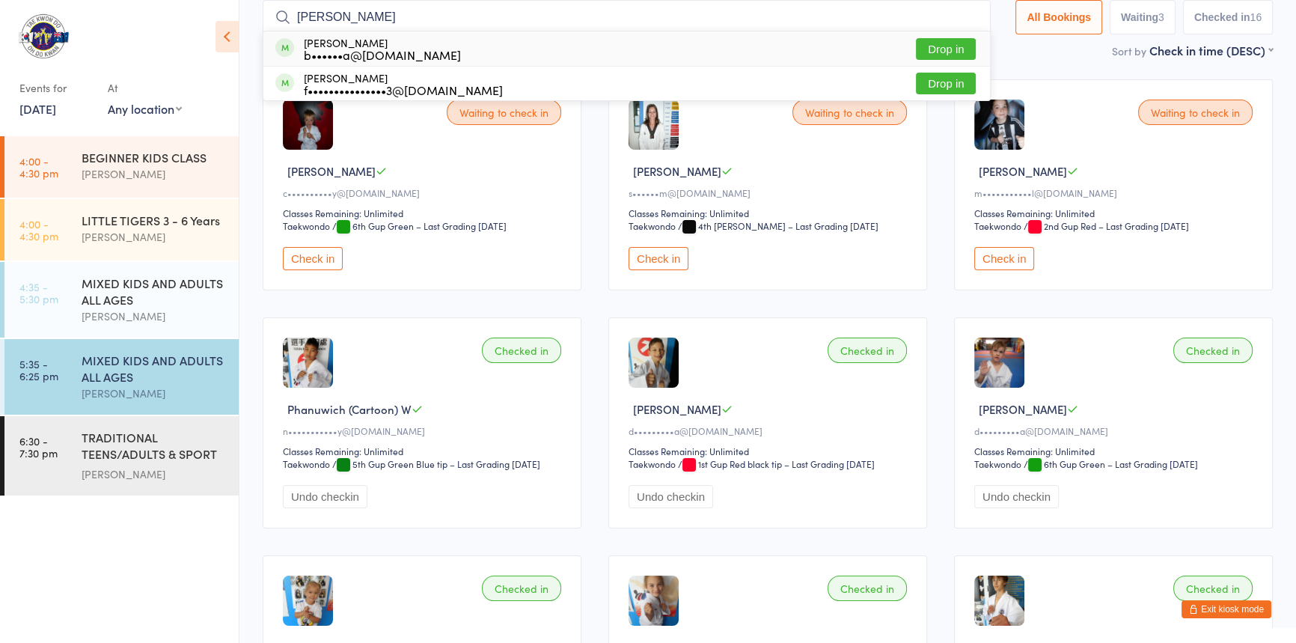
type input "melissa"
click at [916, 40] on button "Drop in" at bounding box center [946, 49] width 60 height 22
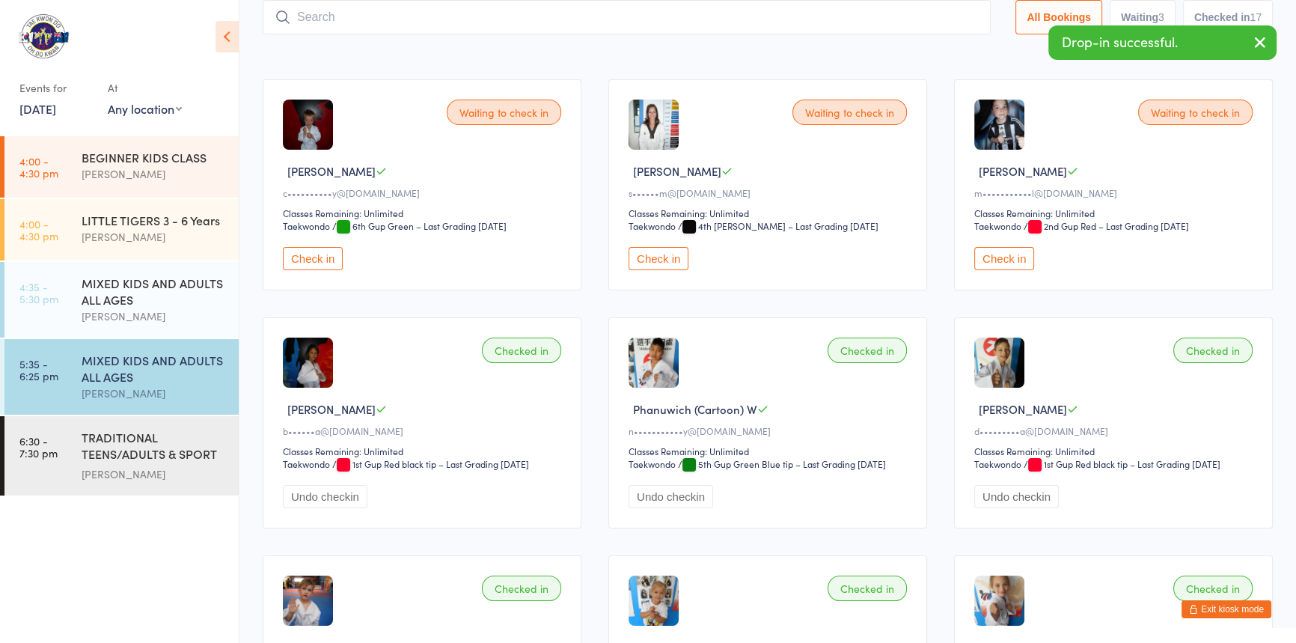
click at [311, 25] on input "search" at bounding box center [627, 17] width 728 height 34
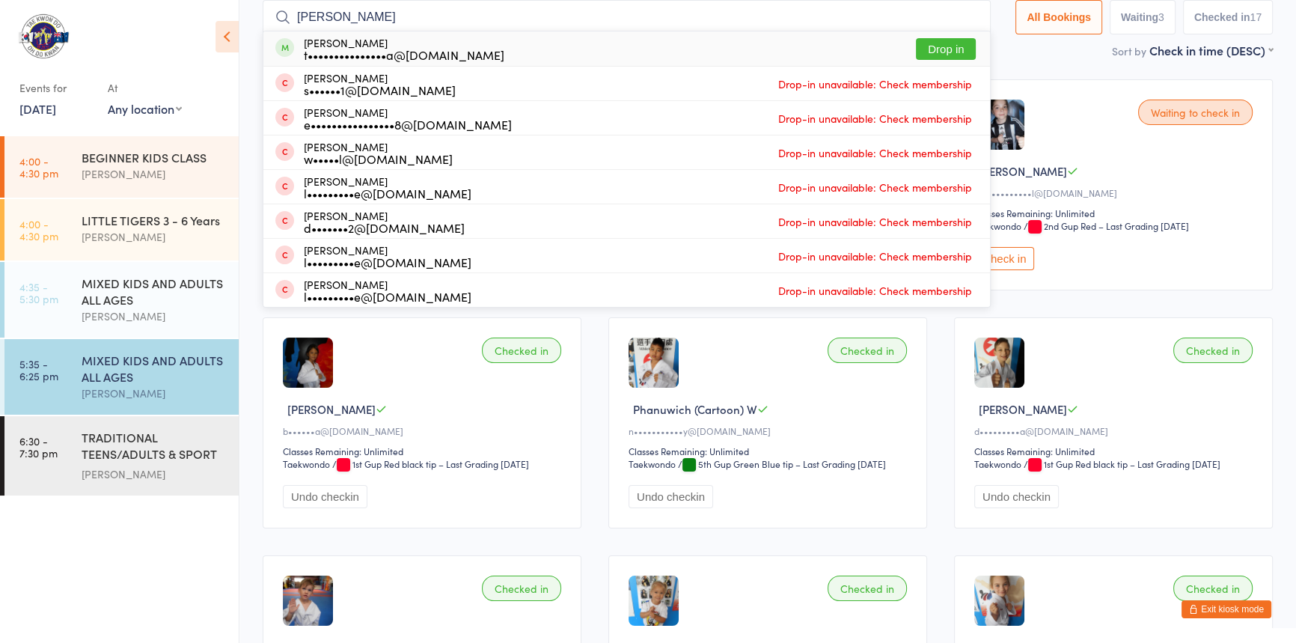
type input "simon"
click at [916, 44] on button "Drop in" at bounding box center [946, 49] width 60 height 22
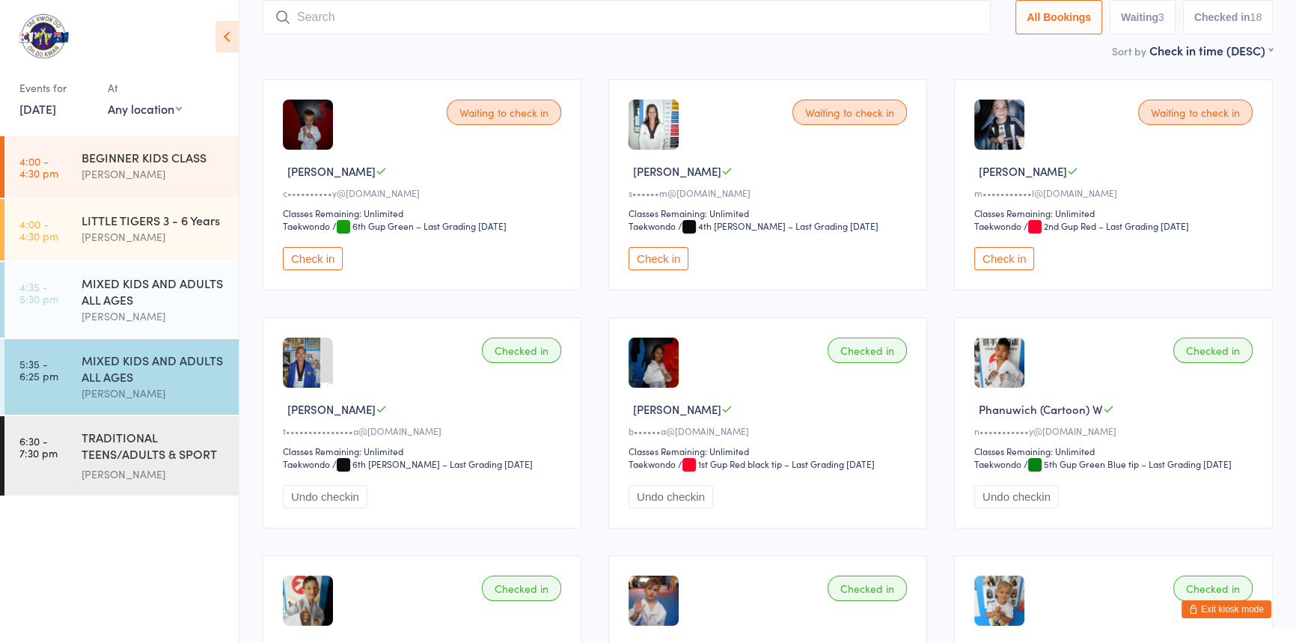
click at [298, 20] on input "search" at bounding box center [627, 17] width 728 height 34
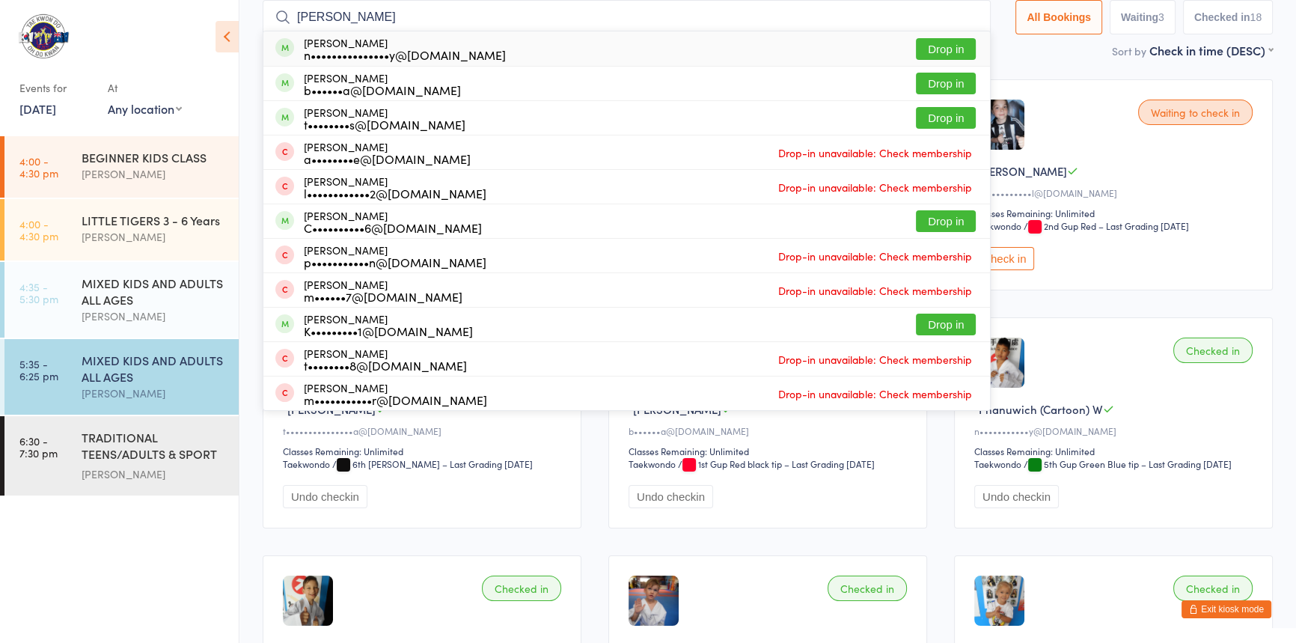
type input "annabelle"
click at [916, 43] on button "Drop in" at bounding box center [946, 49] width 60 height 22
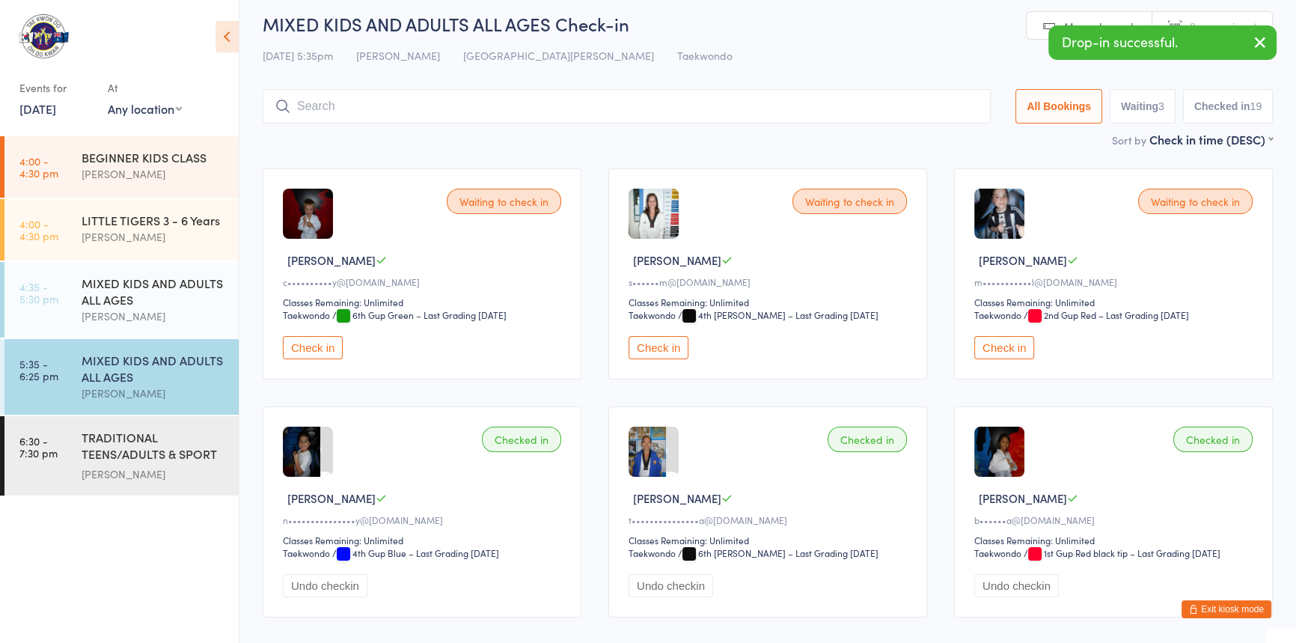
scroll to position [0, 0]
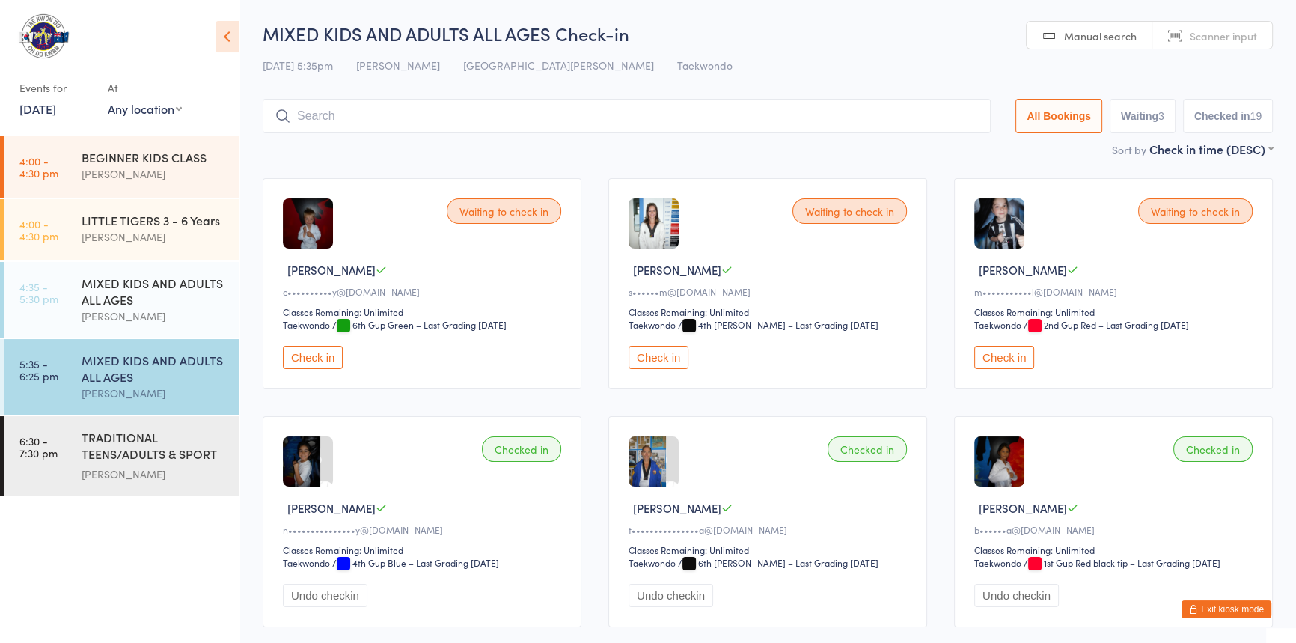
click at [328, 115] on input "search" at bounding box center [627, 116] width 728 height 34
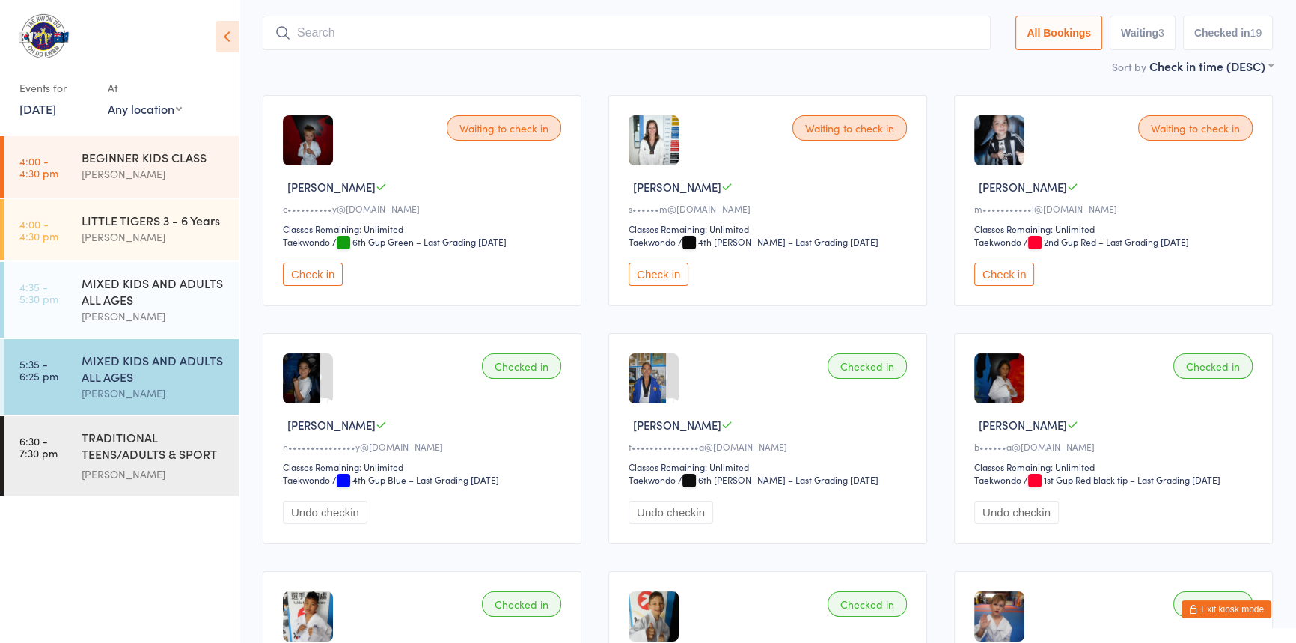
scroll to position [99, 0]
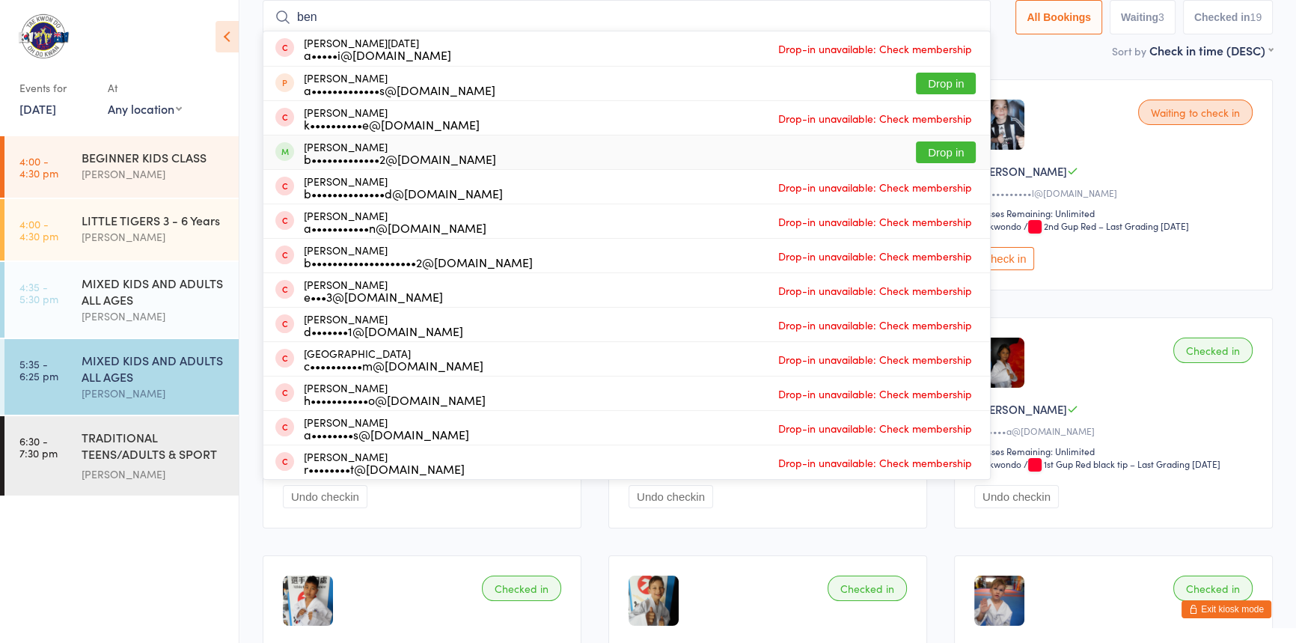
type input "ben"
click at [916, 147] on button "Drop in" at bounding box center [946, 152] width 60 height 22
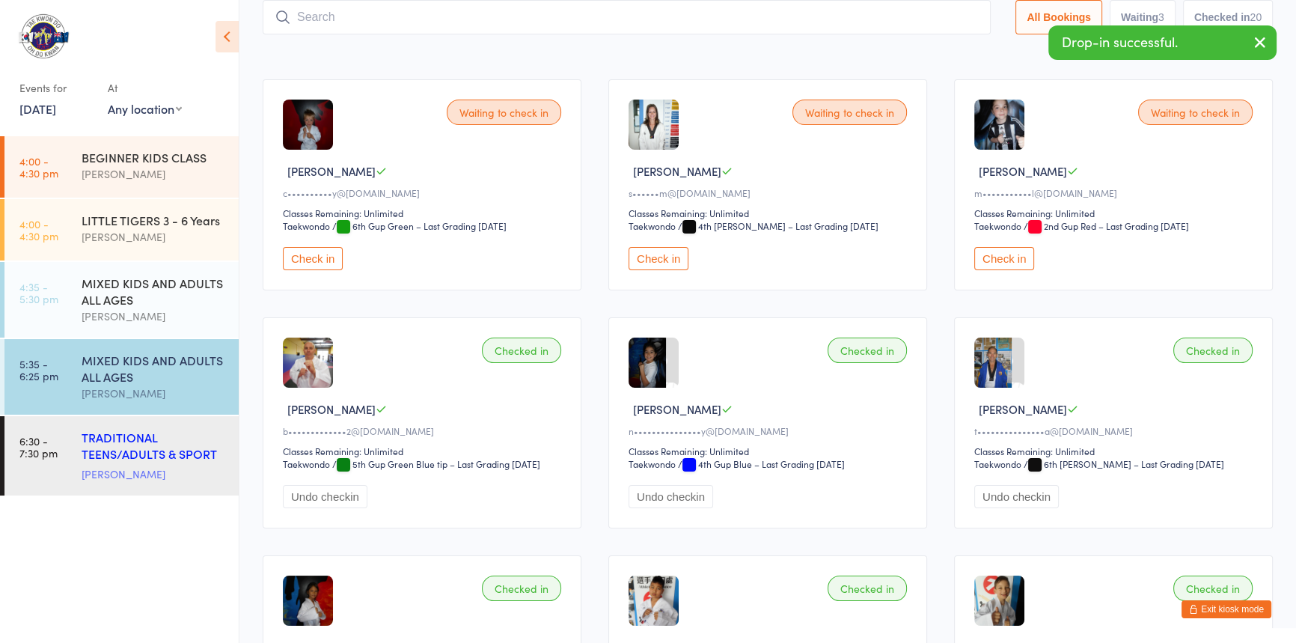
click at [129, 456] on div "TRADITIONAL TEENS/ADULTS & SPORT TRAINING" at bounding box center [154, 447] width 144 height 37
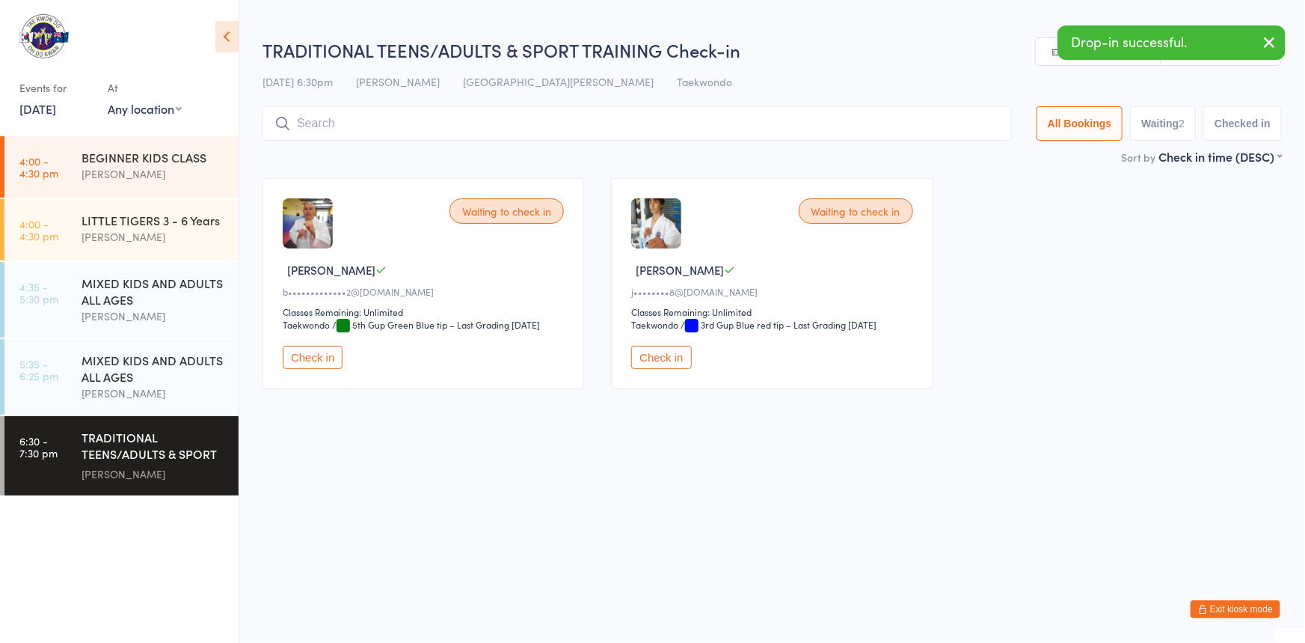
click at [307, 127] on input "search" at bounding box center [638, 123] width 750 height 34
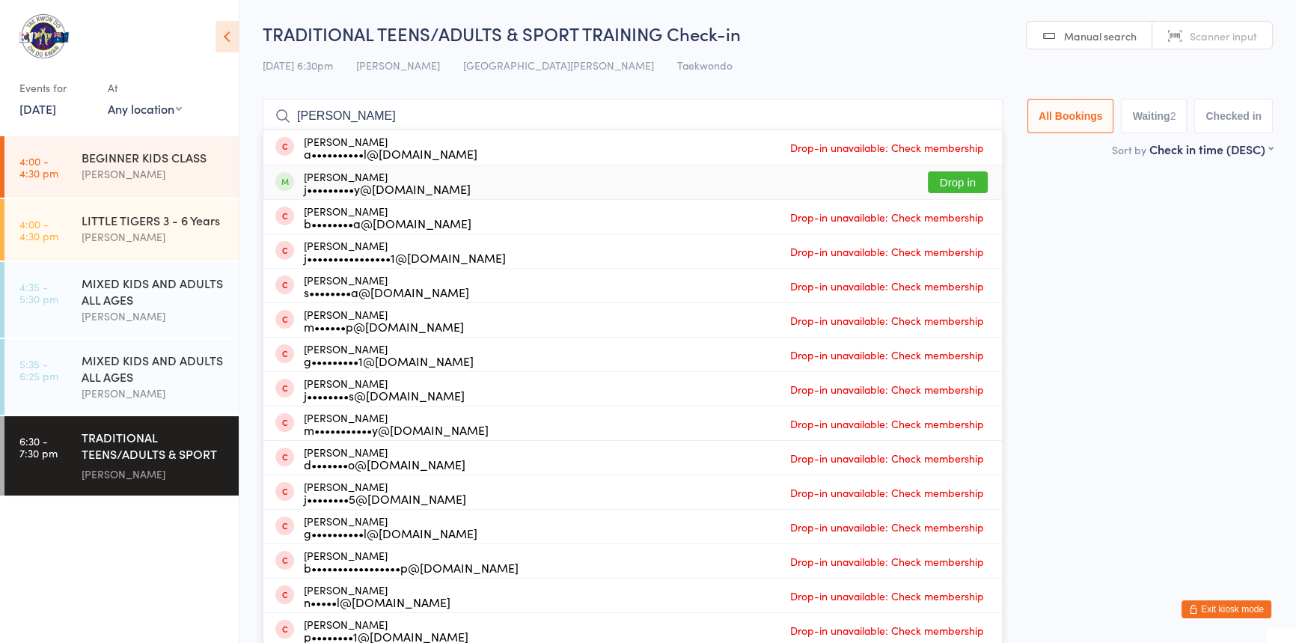
type input "jacob"
click at [928, 180] on button "Drop in" at bounding box center [958, 182] width 60 height 22
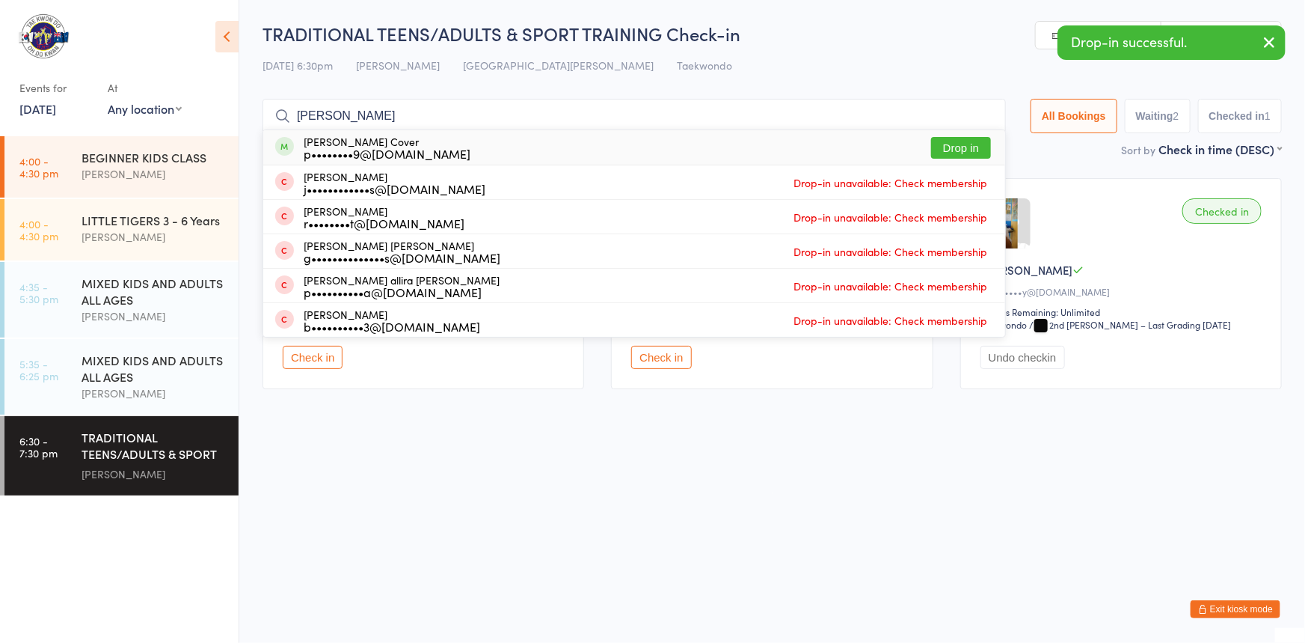
type input "paige"
click at [931, 143] on button "Drop in" at bounding box center [961, 148] width 60 height 22
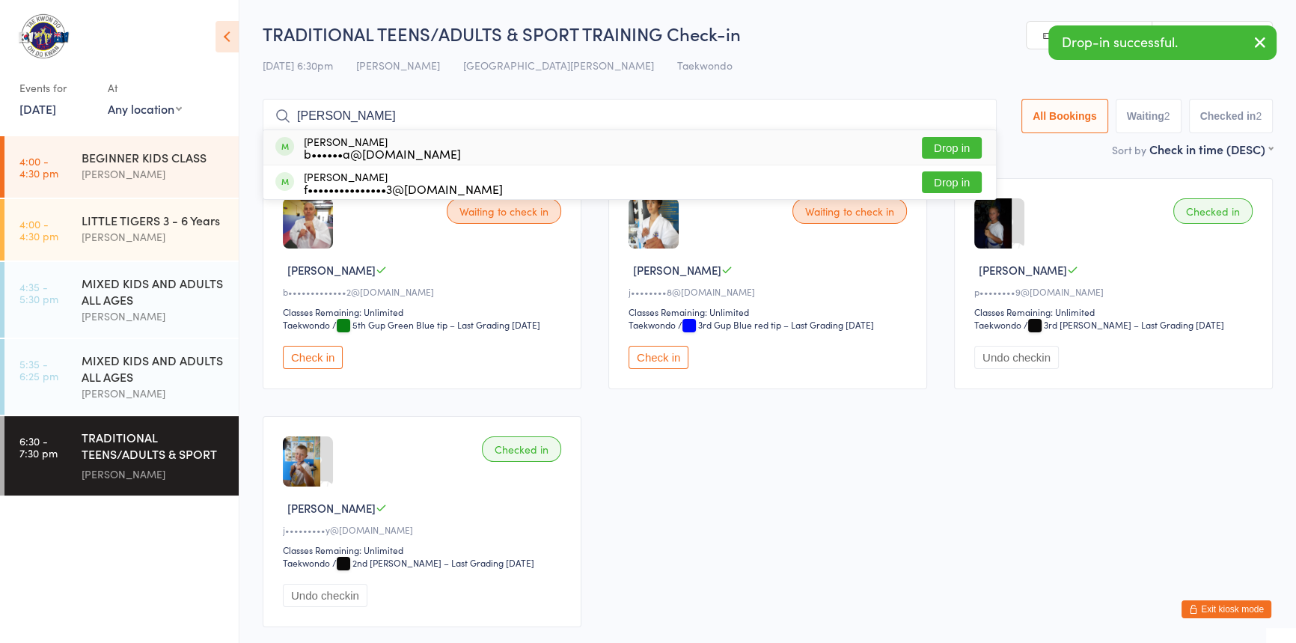
type input "melissa"
click at [922, 144] on button "Drop in" at bounding box center [952, 148] width 60 height 22
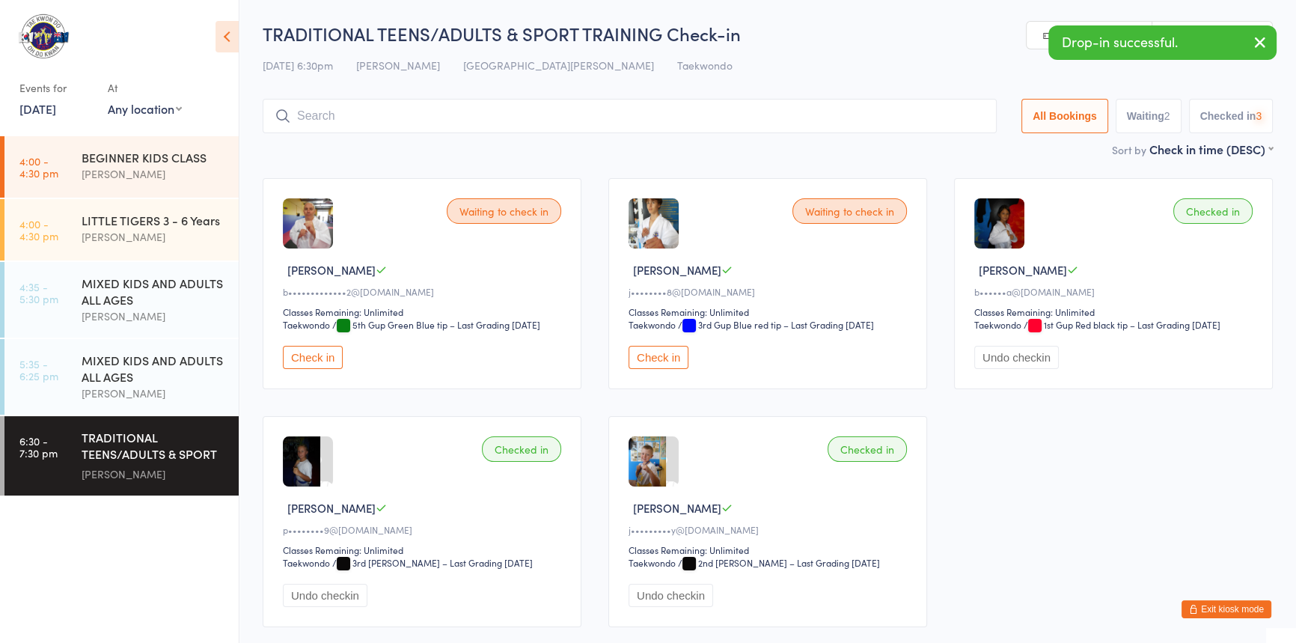
click at [655, 369] on button "Check in" at bounding box center [658, 357] width 60 height 23
click at [307, 369] on button "Check in" at bounding box center [313, 357] width 60 height 23
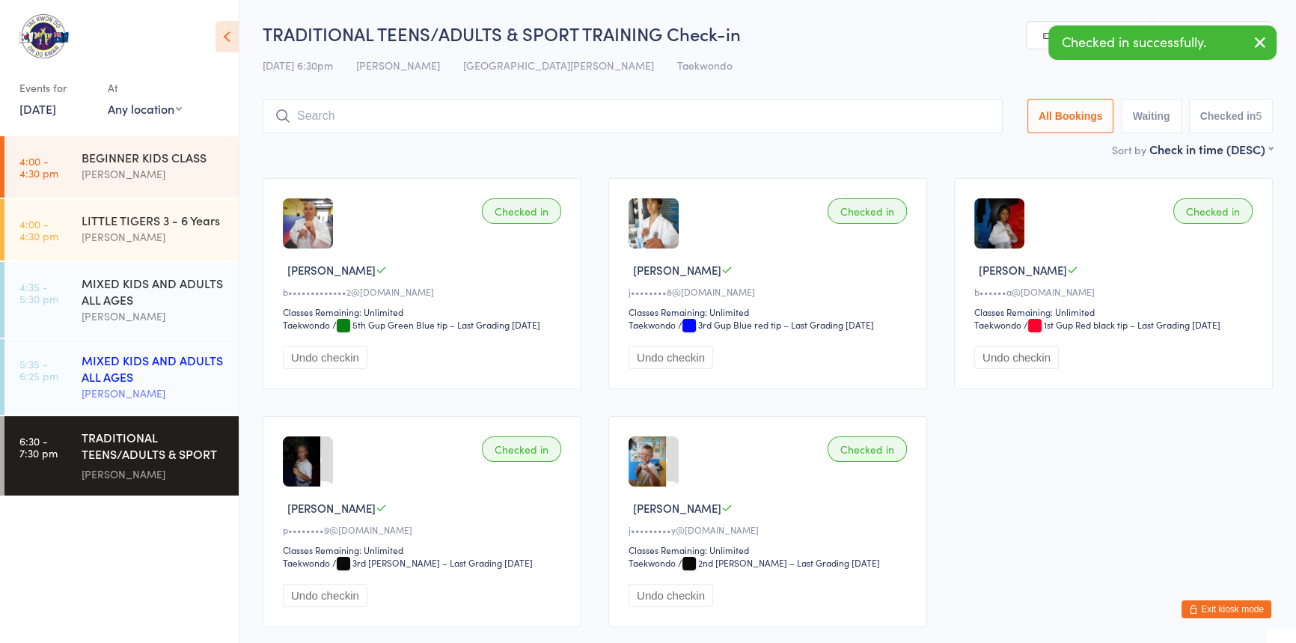
click at [138, 381] on div "MIXED KIDS AND ADULTS ALL AGES" at bounding box center [154, 368] width 144 height 33
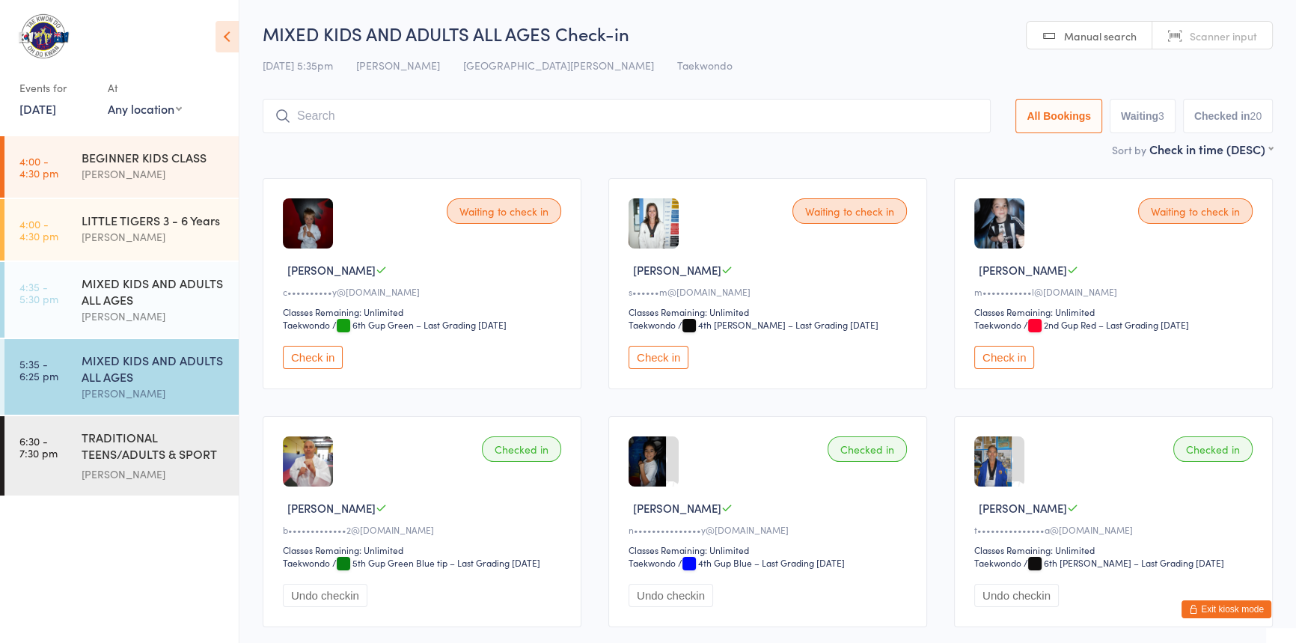
drag, startPoint x: 320, startPoint y: 112, endPoint x: 307, endPoint y: 115, distance: 13.8
click at [316, 113] on input "search" at bounding box center [627, 116] width 728 height 34
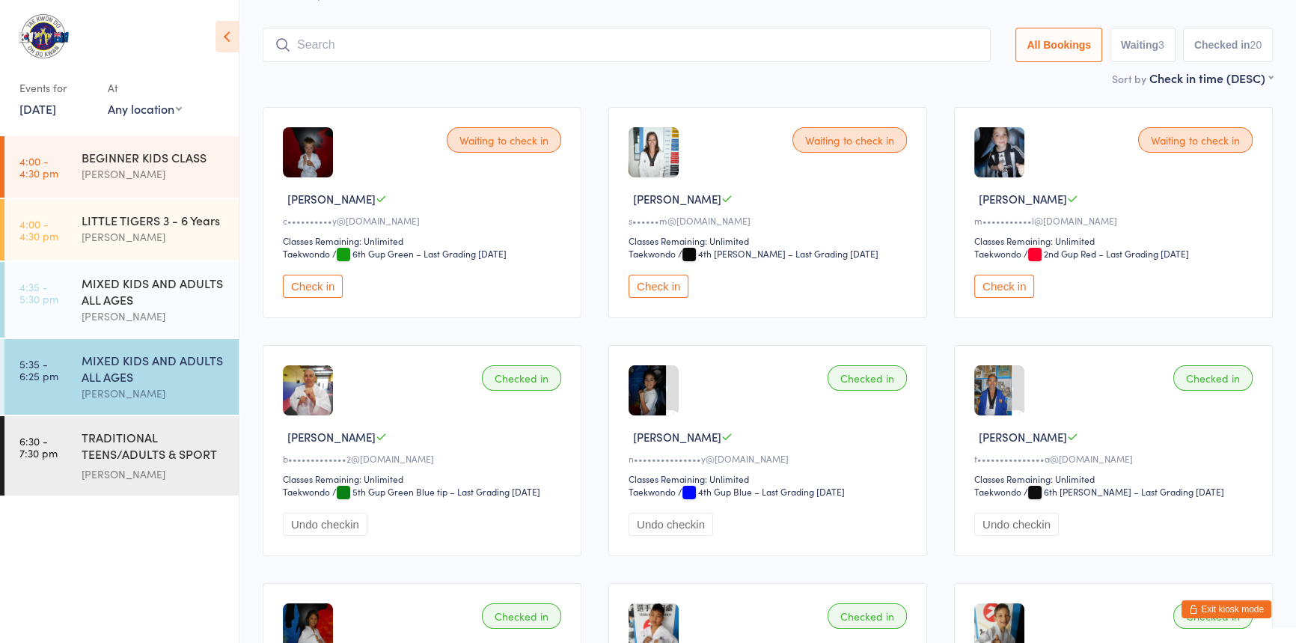
scroll to position [99, 0]
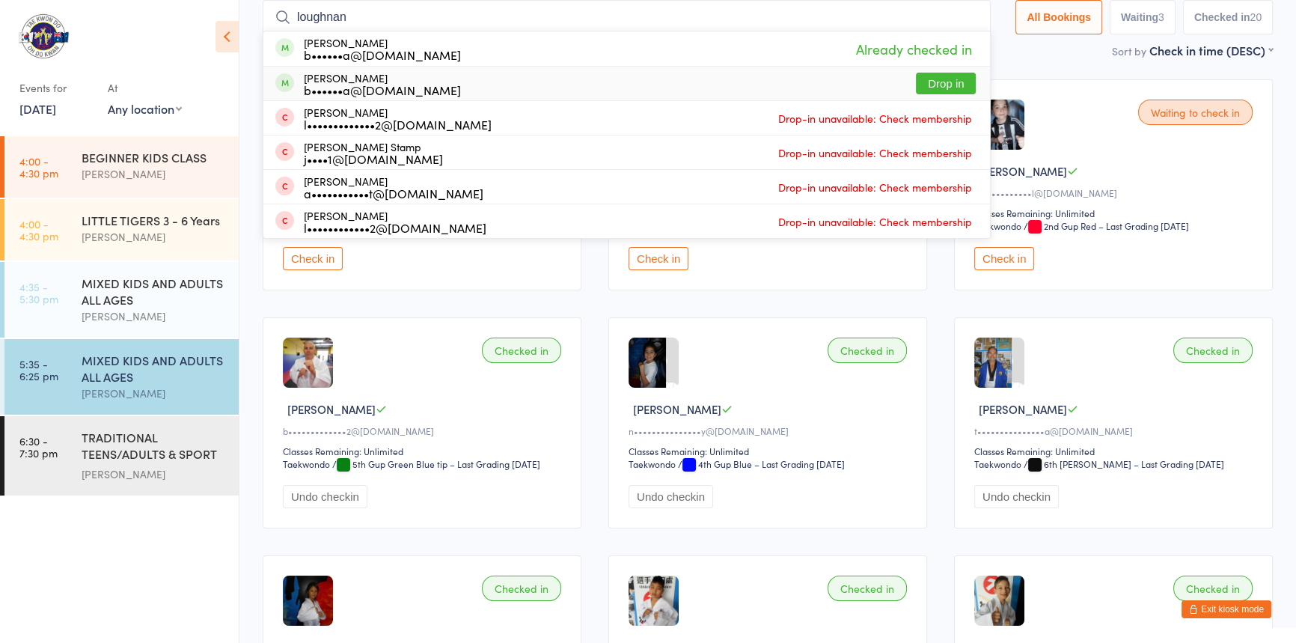
type input "loughnan"
click at [916, 80] on button "Drop in" at bounding box center [946, 84] width 60 height 22
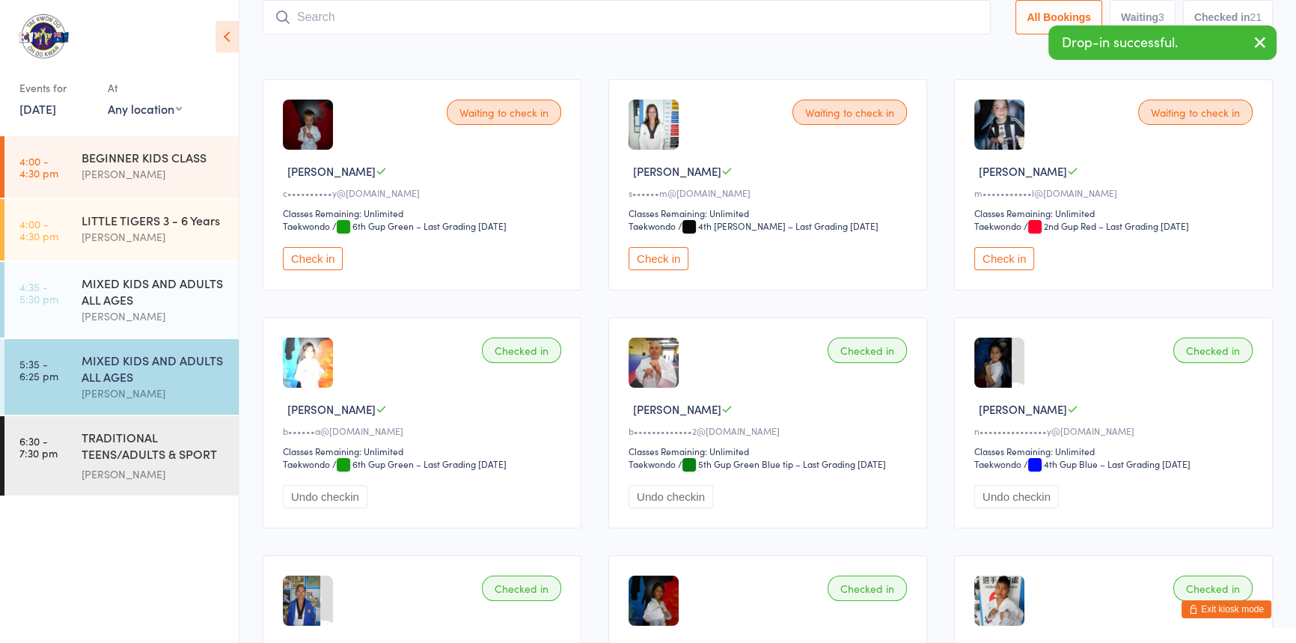
click at [1198, 605] on button "Exit kiosk mode" at bounding box center [1226, 609] width 90 height 18
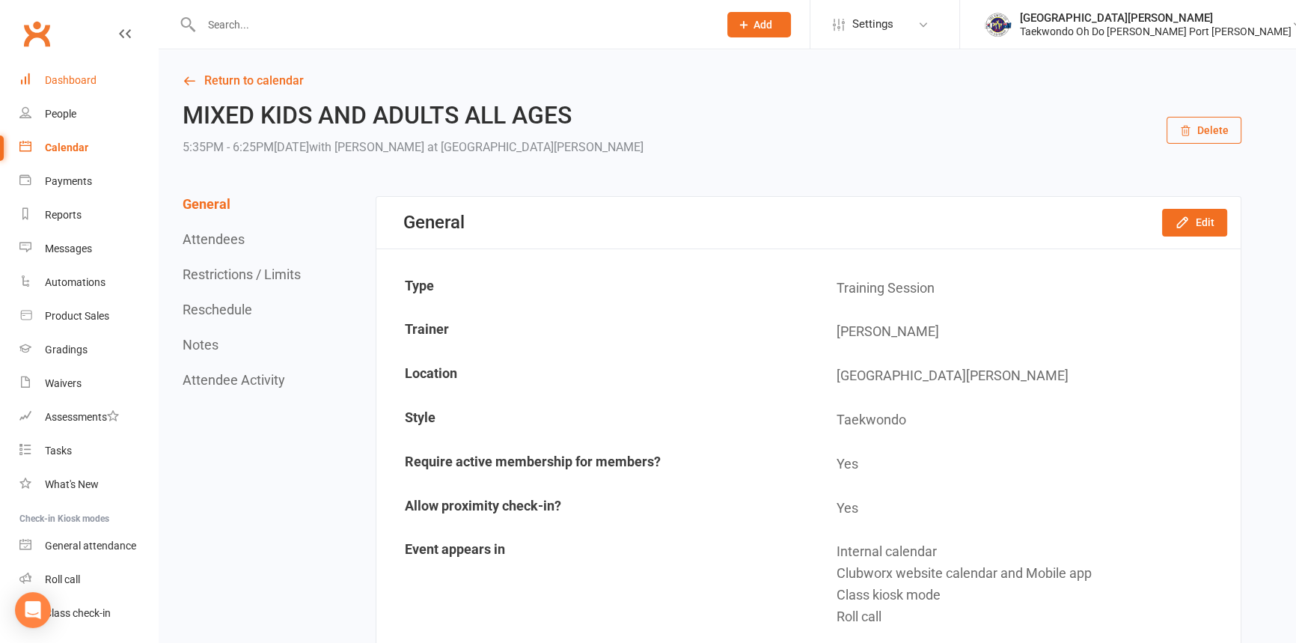
click at [61, 76] on div "Dashboard" at bounding box center [71, 80] width 52 height 12
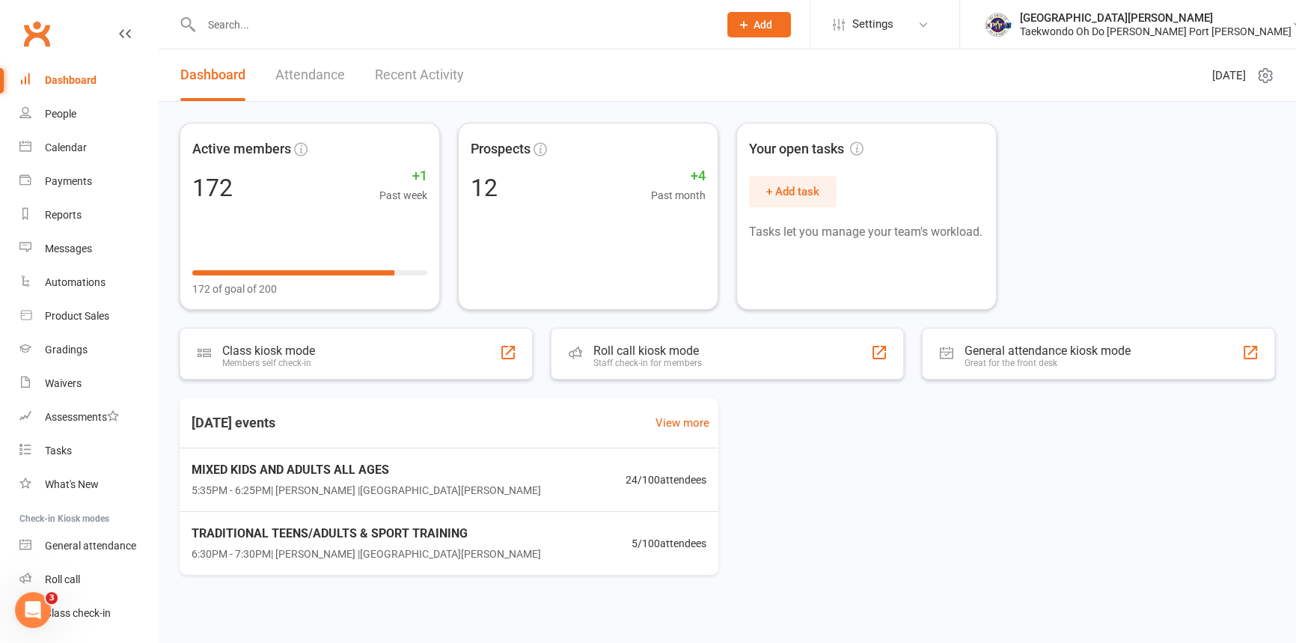
click at [334, 79] on link "Attendance" at bounding box center [310, 75] width 70 height 52
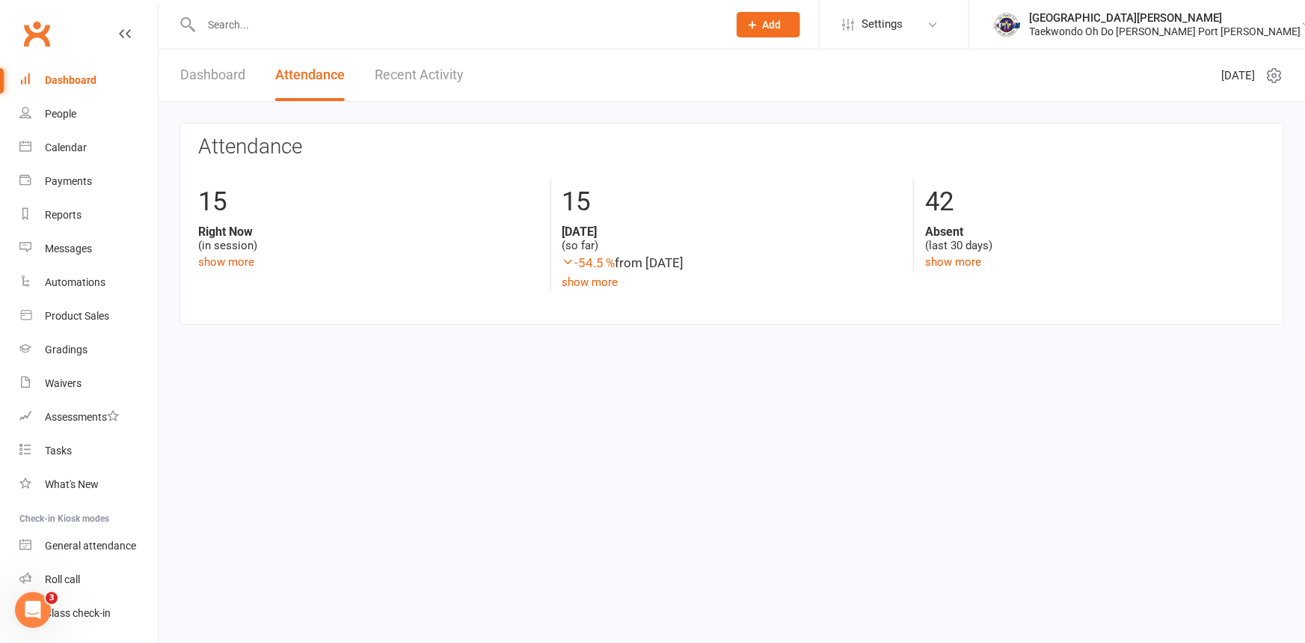
click at [229, 74] on link "Dashboard" at bounding box center [212, 75] width 65 height 52
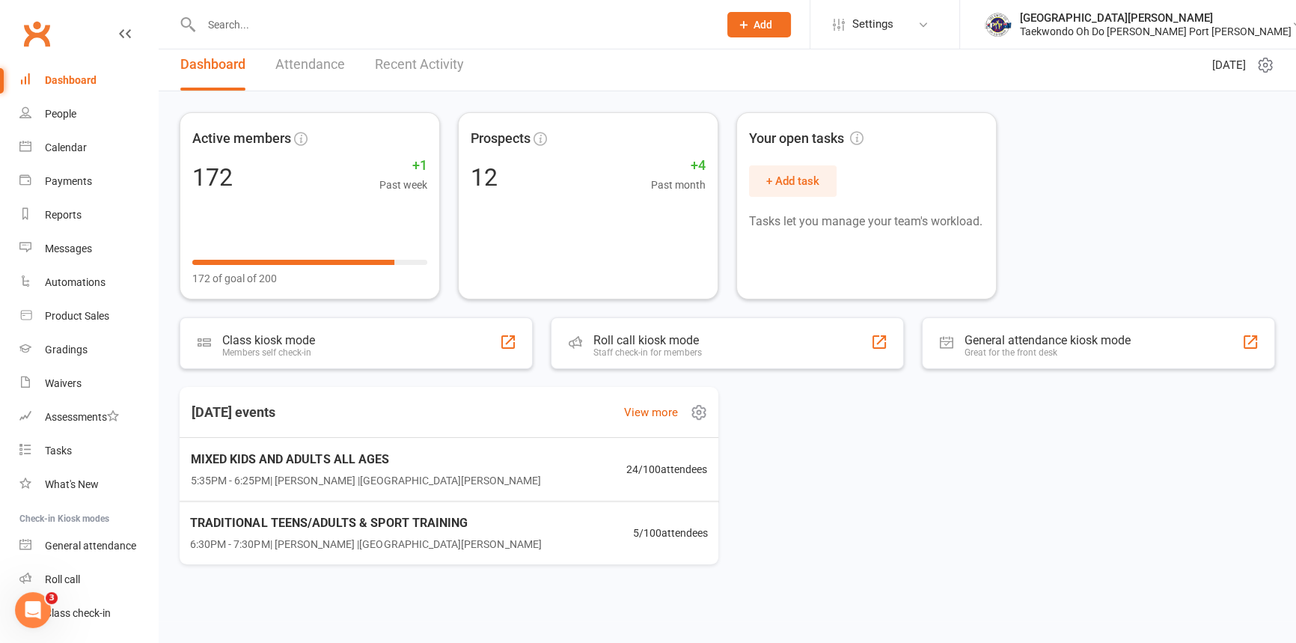
scroll to position [15, 0]
click at [85, 76] on div "Dashboard" at bounding box center [71, 80] width 52 height 12
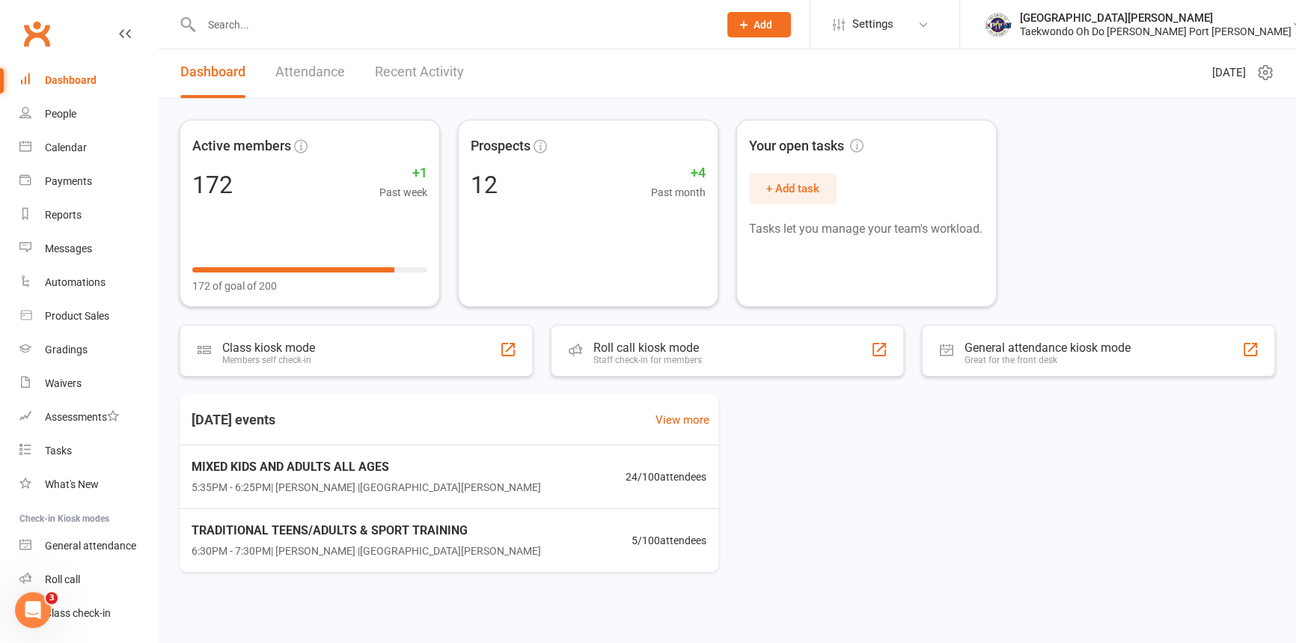
scroll to position [0, 0]
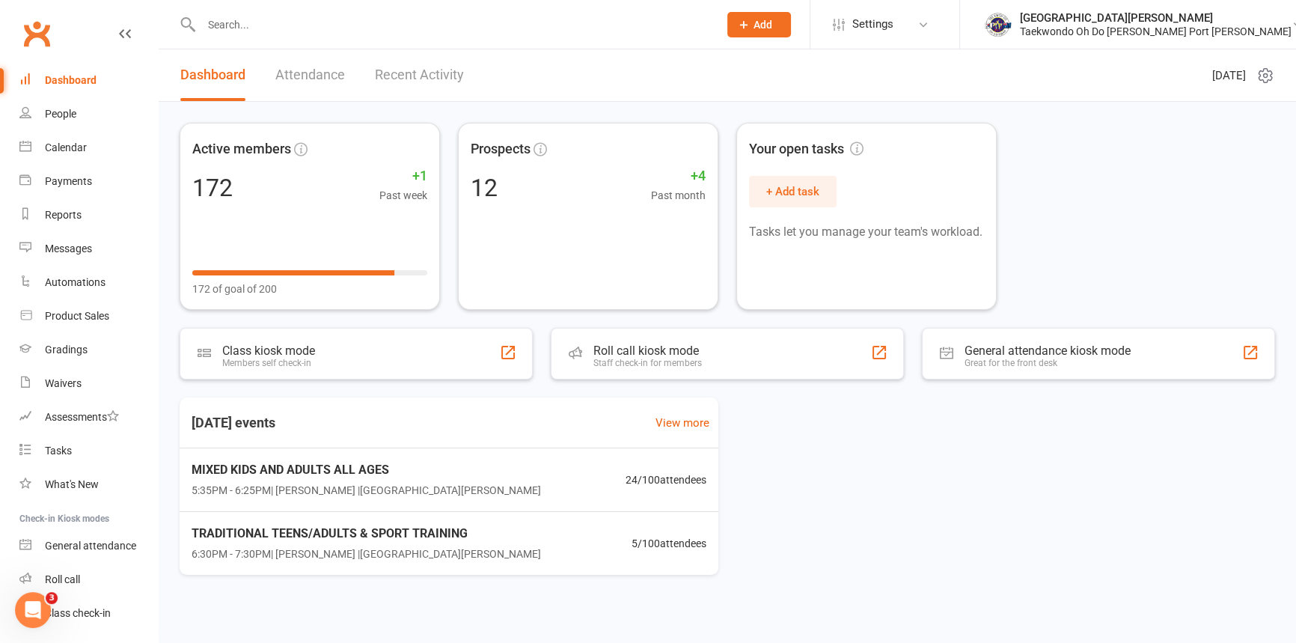
click at [285, 21] on input "text" at bounding box center [452, 24] width 511 height 21
click at [89, 80] on div "Dashboard" at bounding box center [71, 80] width 52 height 12
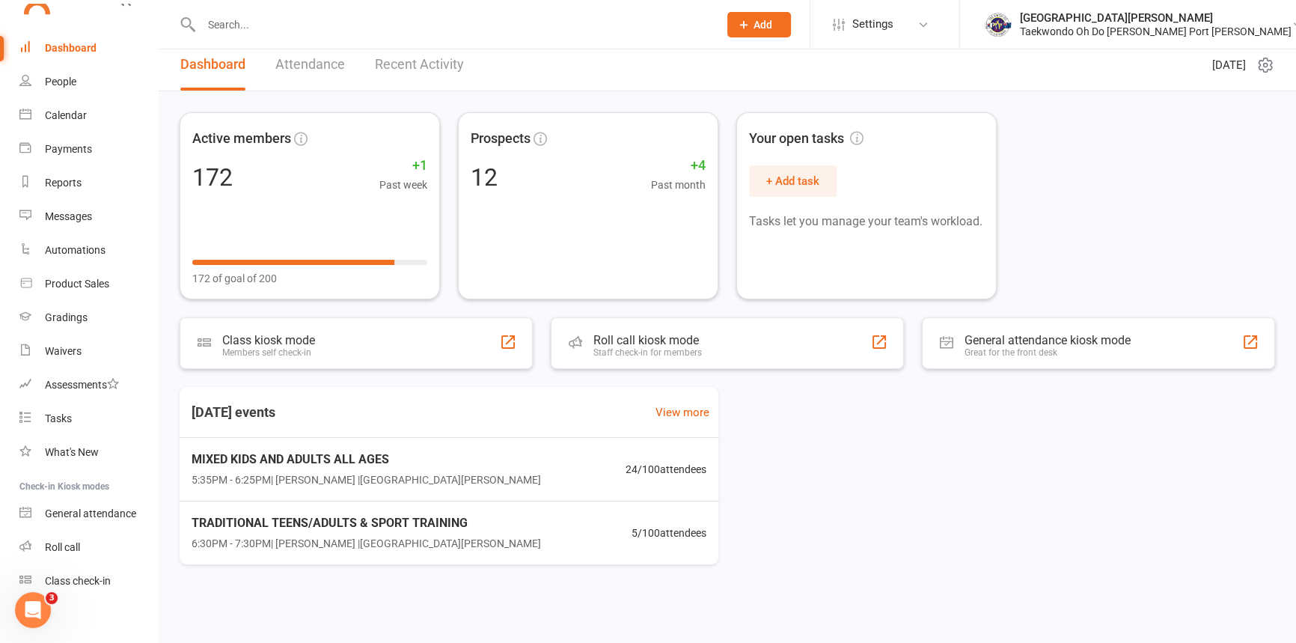
scroll to position [76, 0]
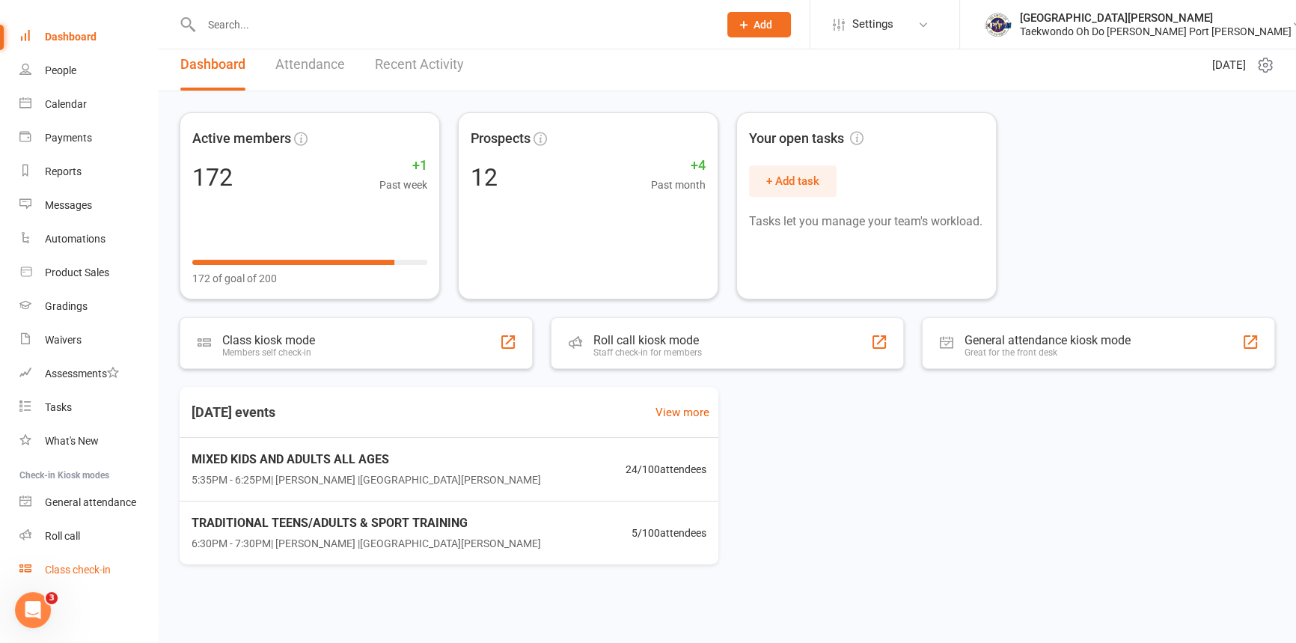
click at [110, 564] on div "Class check-in" at bounding box center [78, 569] width 66 height 12
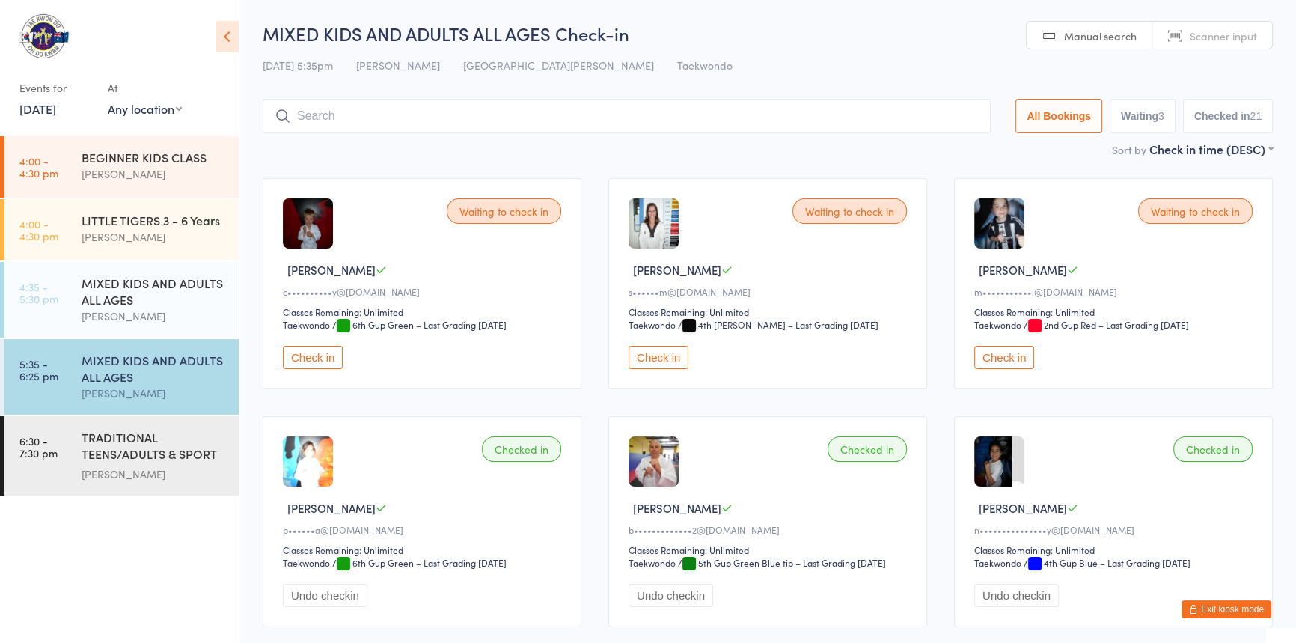
click at [1194, 605] on button "Exit kiosk mode" at bounding box center [1226, 609] width 90 height 18
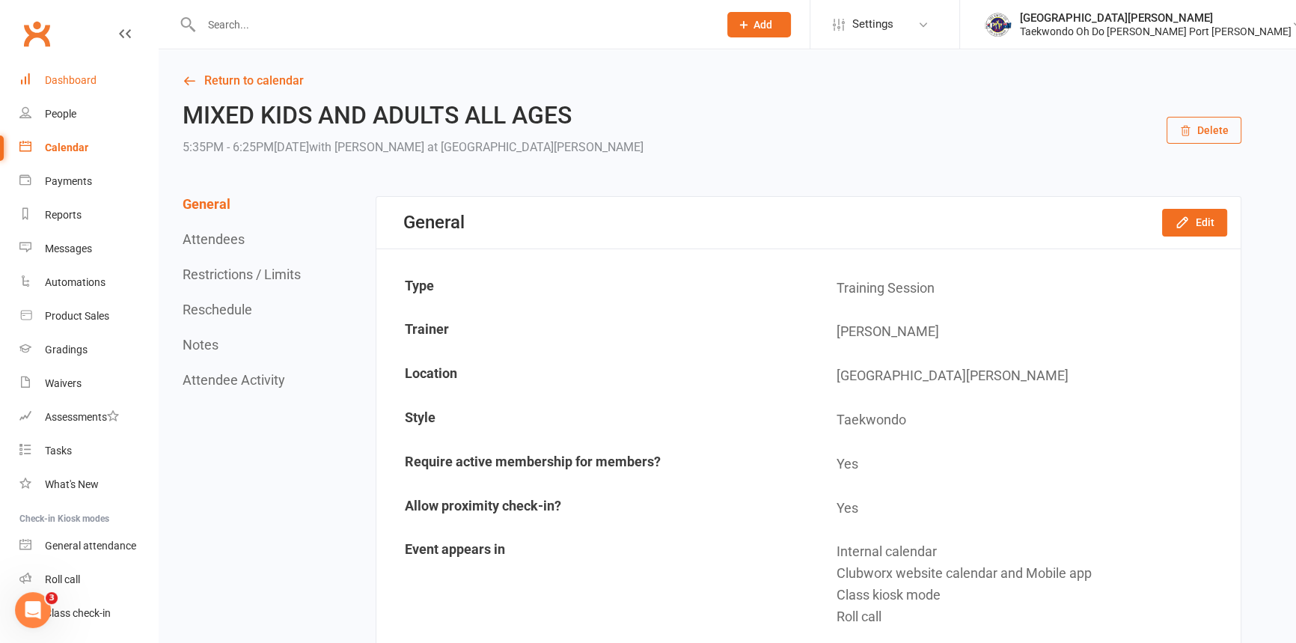
click at [61, 79] on div "Dashboard" at bounding box center [71, 80] width 52 height 12
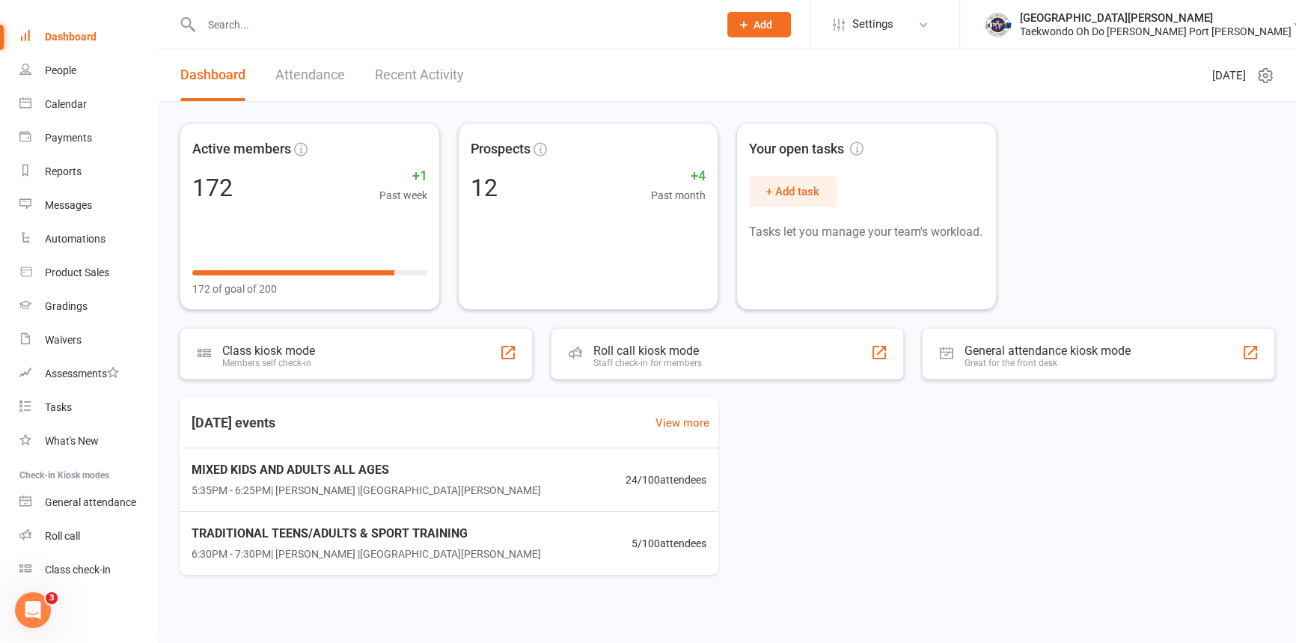
scroll to position [76, 0]
click at [284, 475] on span "MIXED KIDS AND ADULTS ALL AGES" at bounding box center [364, 468] width 356 height 19
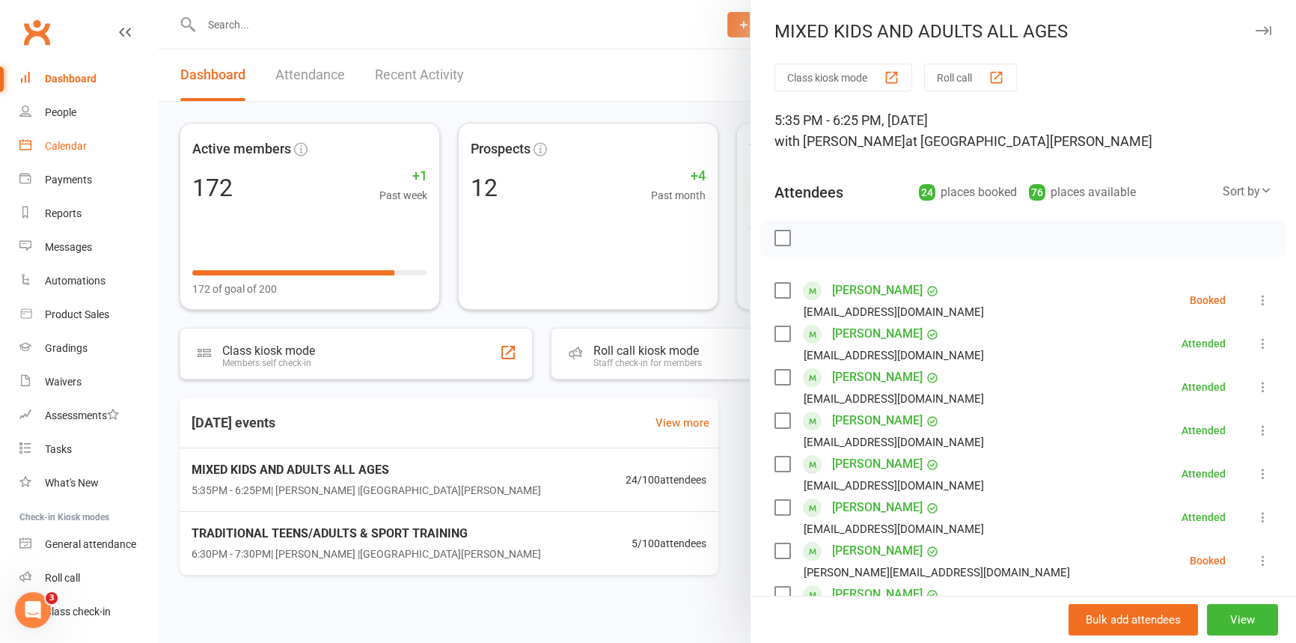
scroll to position [0, 0]
click at [71, 81] on div "Dashboard" at bounding box center [71, 80] width 52 height 12
click at [554, 49] on div at bounding box center [727, 321] width 1137 height 643
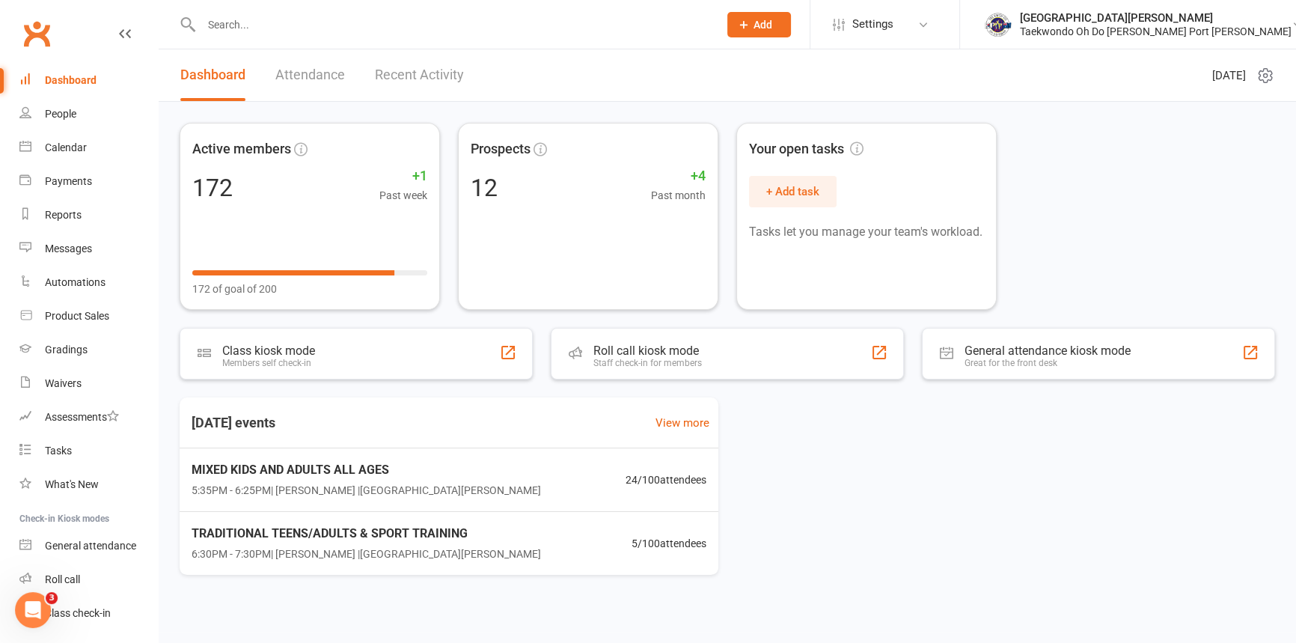
scroll to position [76, 0]
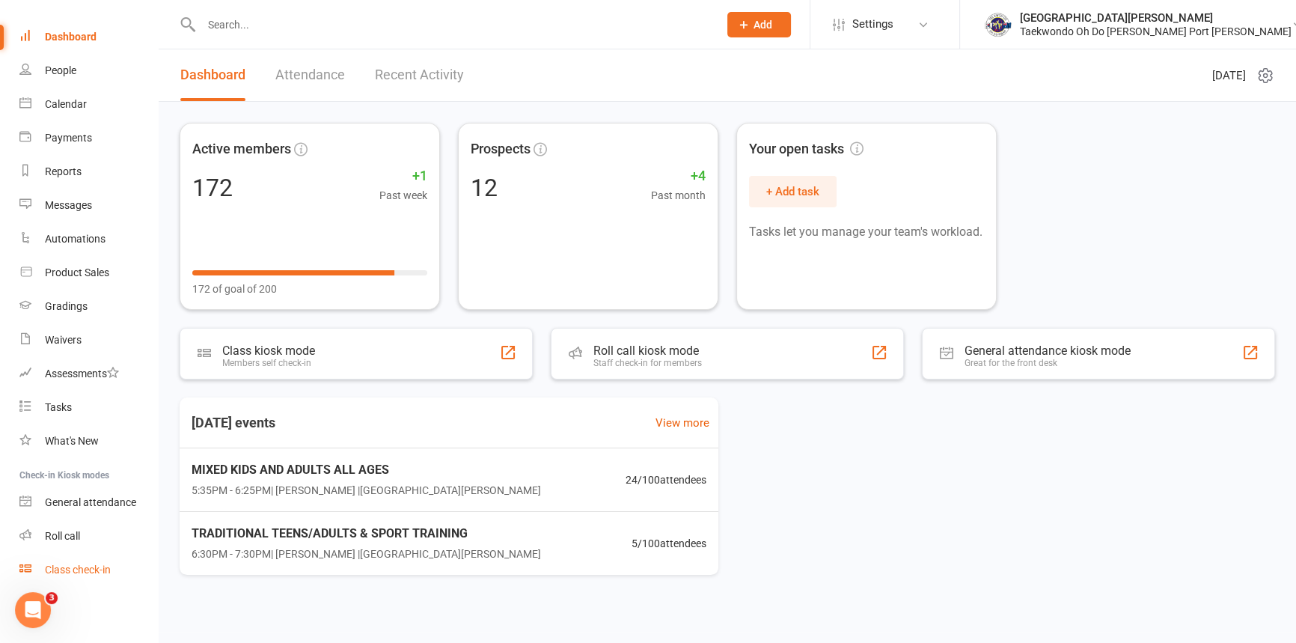
click at [108, 568] on div "Class check-in" at bounding box center [78, 569] width 66 height 12
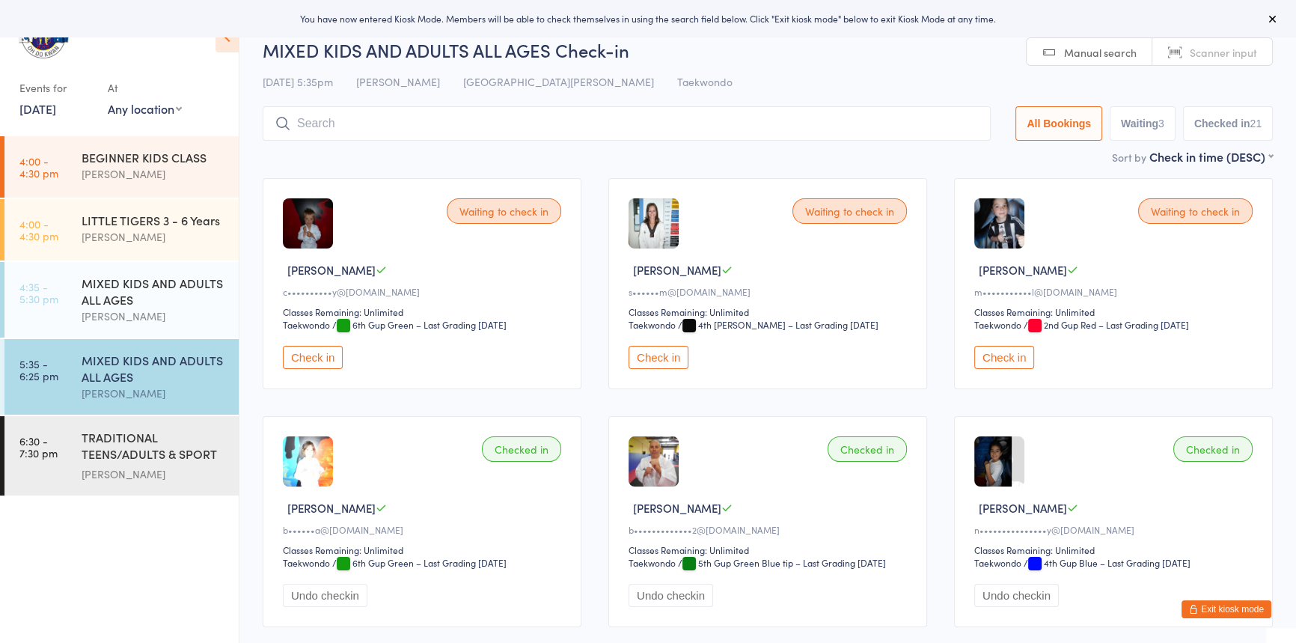
click at [1213, 612] on button "Exit kiosk mode" at bounding box center [1226, 609] width 90 height 18
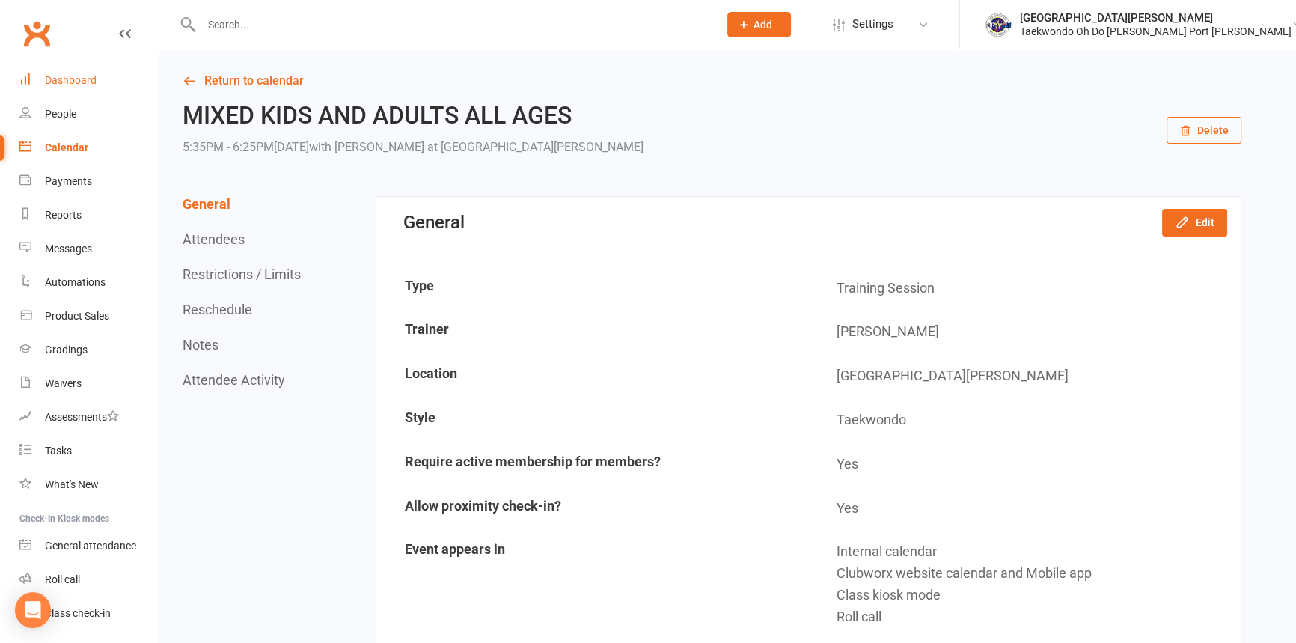
click at [80, 79] on div "Dashboard" at bounding box center [71, 80] width 52 height 12
